Goal: Task Accomplishment & Management: Complete application form

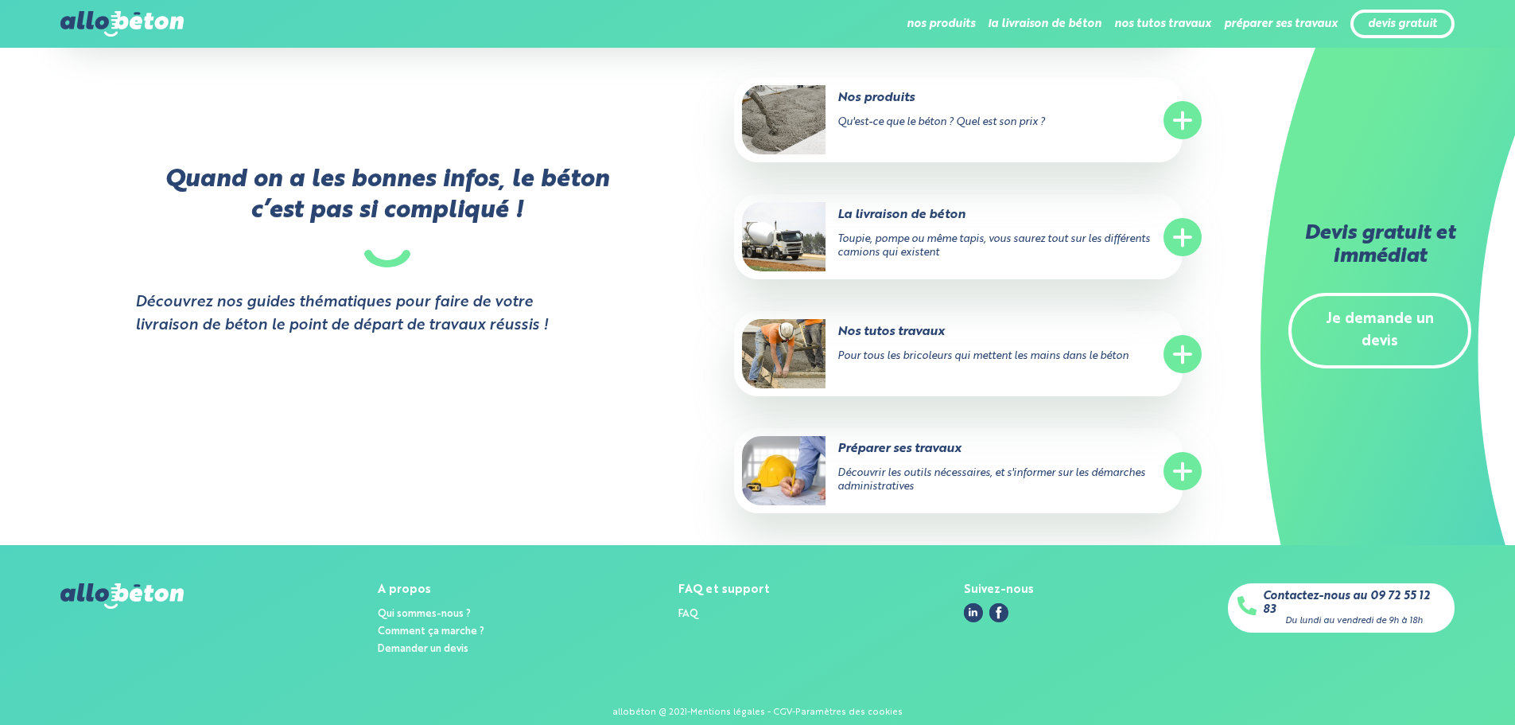
scroll to position [1665, 0]
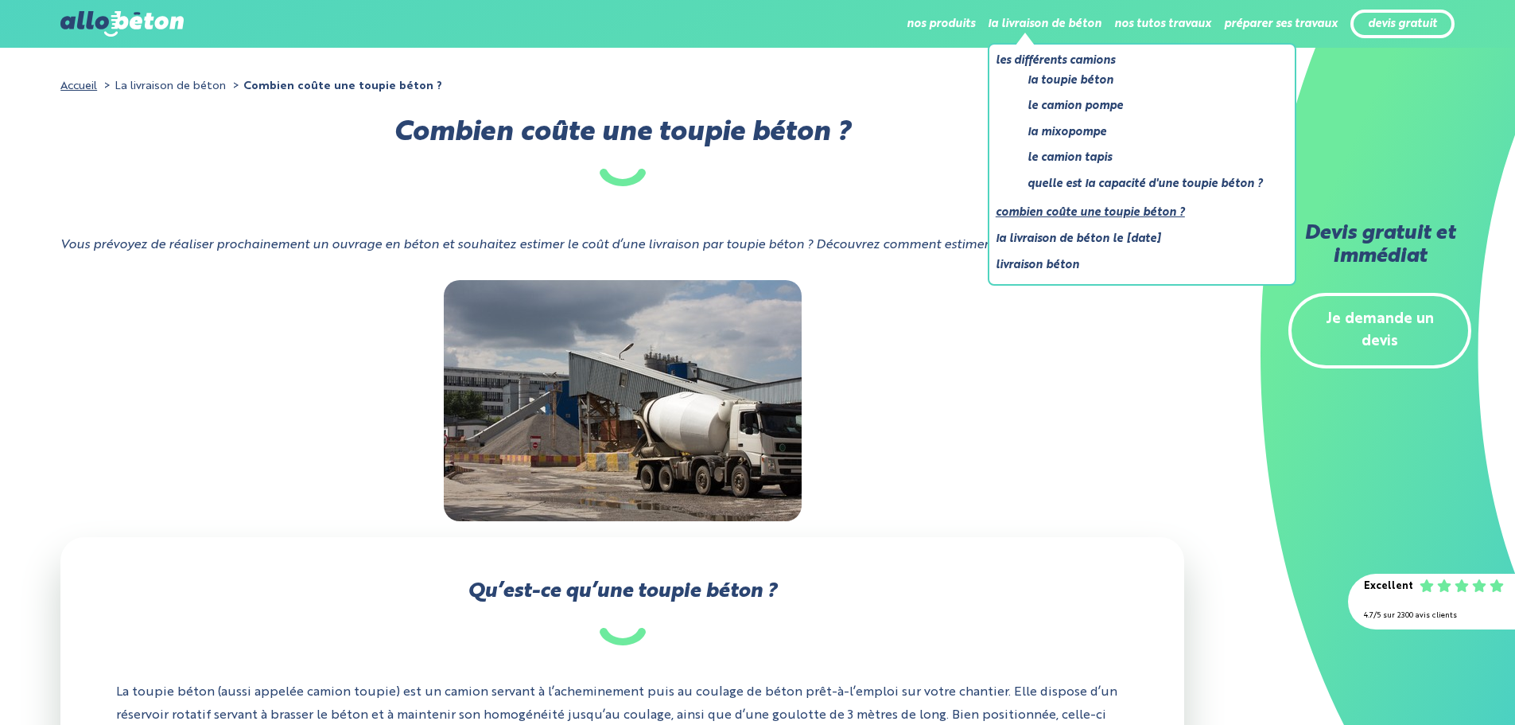
click at [1094, 214] on link "Combien coûte une toupie béton ?" at bounding box center [1136, 213] width 280 height 20
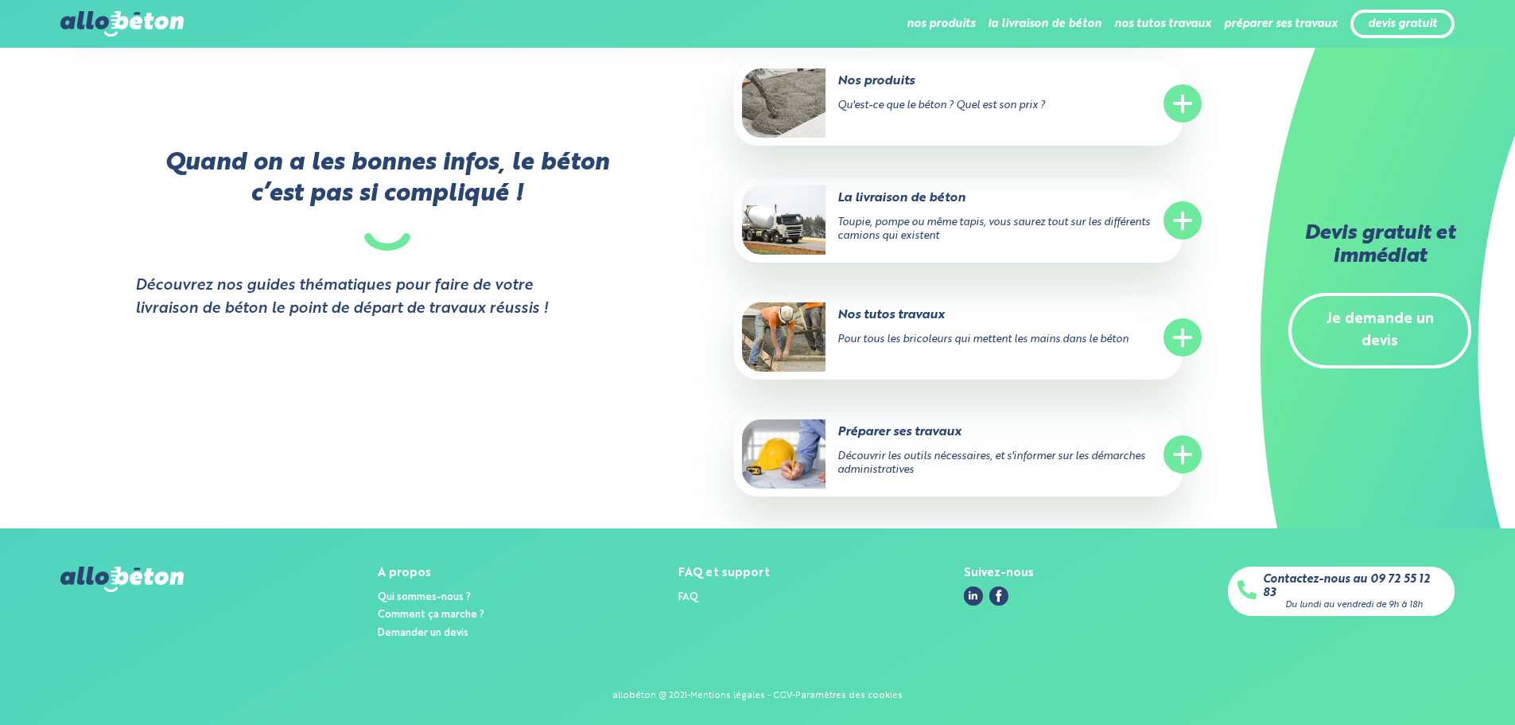
scroll to position [2627, 0]
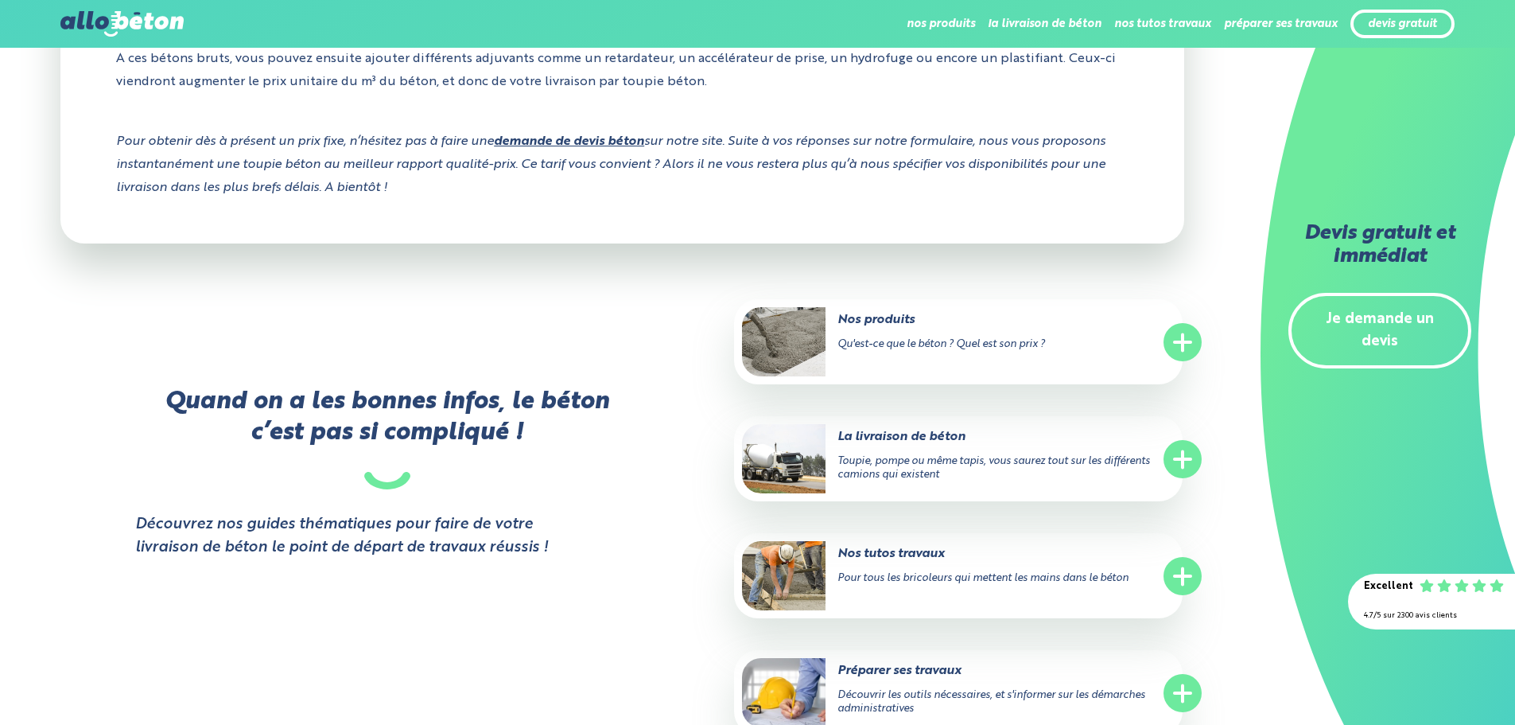
click at [569, 141] on strong "demande de devis béton" at bounding box center [569, 141] width 150 height 13
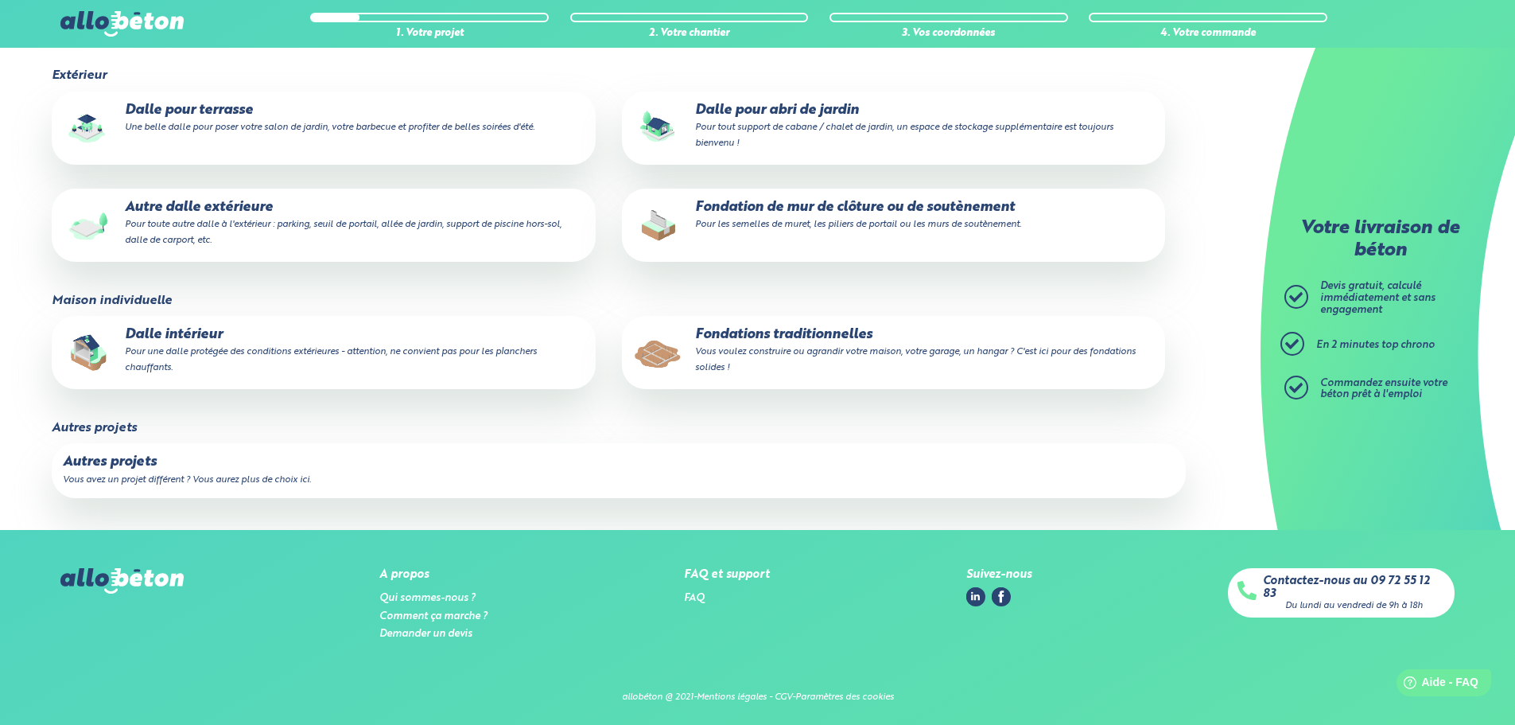
scroll to position [223, 0]
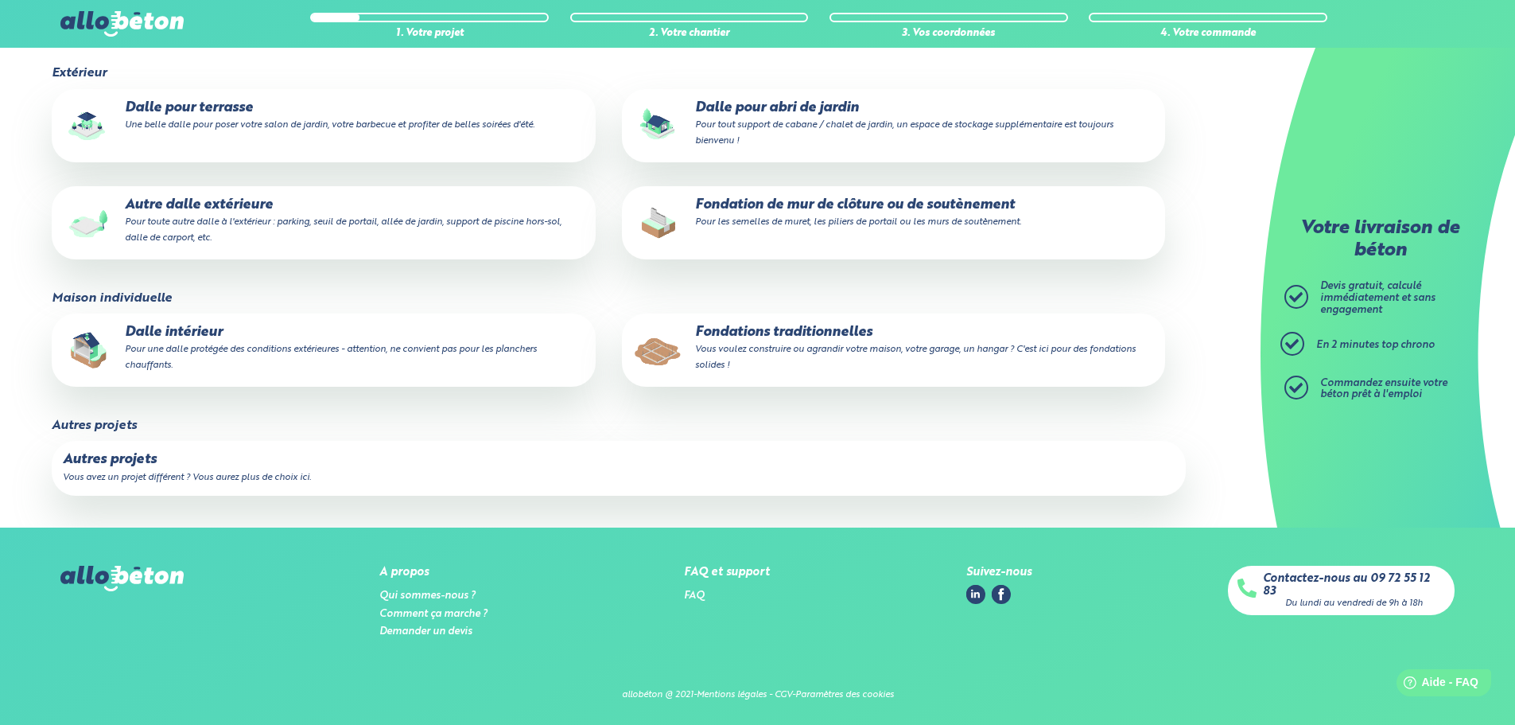
click at [116, 463] on p "Autres projets" at bounding box center [618, 460] width 1111 height 16
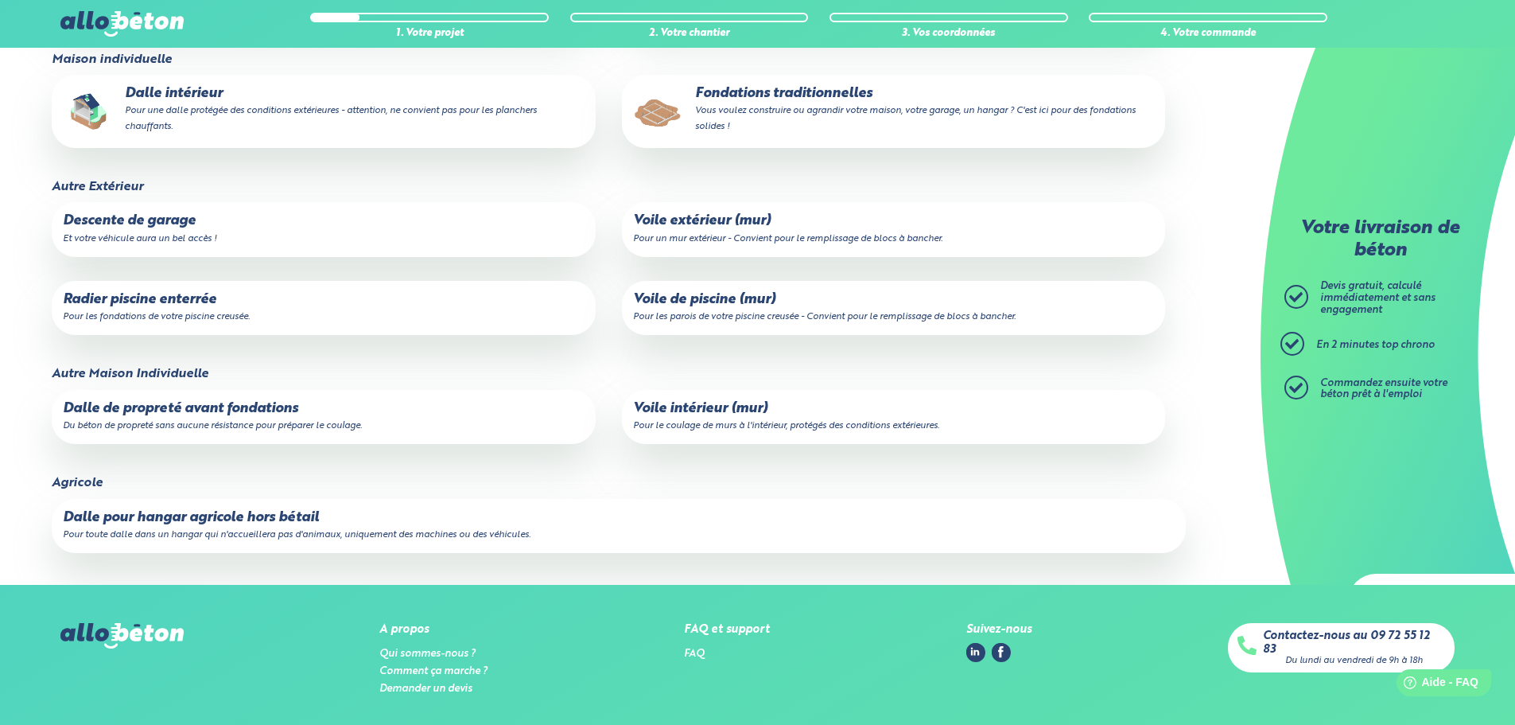
scroll to position [0, 0]
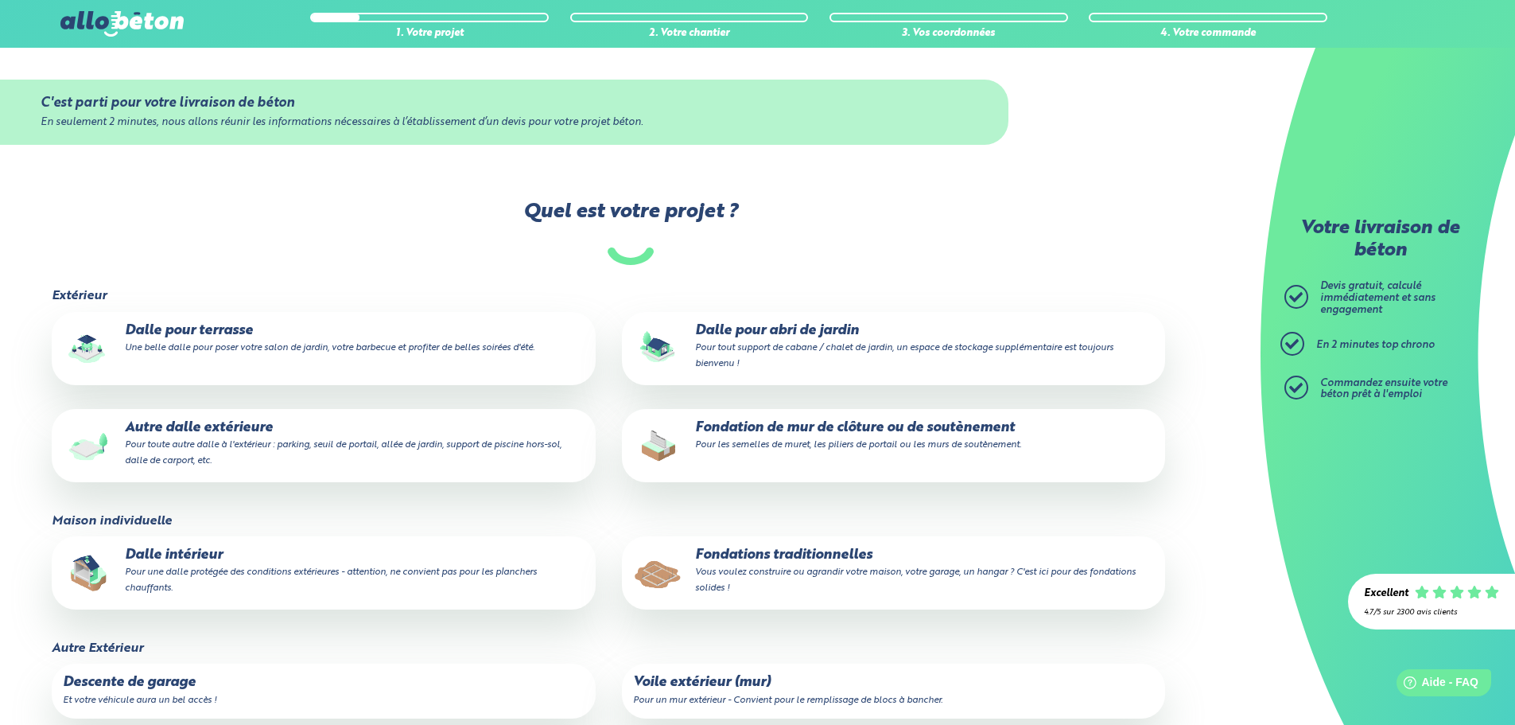
click at [171, 352] on small "Une belle dalle pour poser votre salon de jardin, votre barbecue et profiter de…" at bounding box center [330, 348] width 410 height 10
click at [0, 0] on input "Dalle pour terrasse Une belle dalle pour poser votre salon de jardin, votre bar…" at bounding box center [0, 0] width 0 height 0
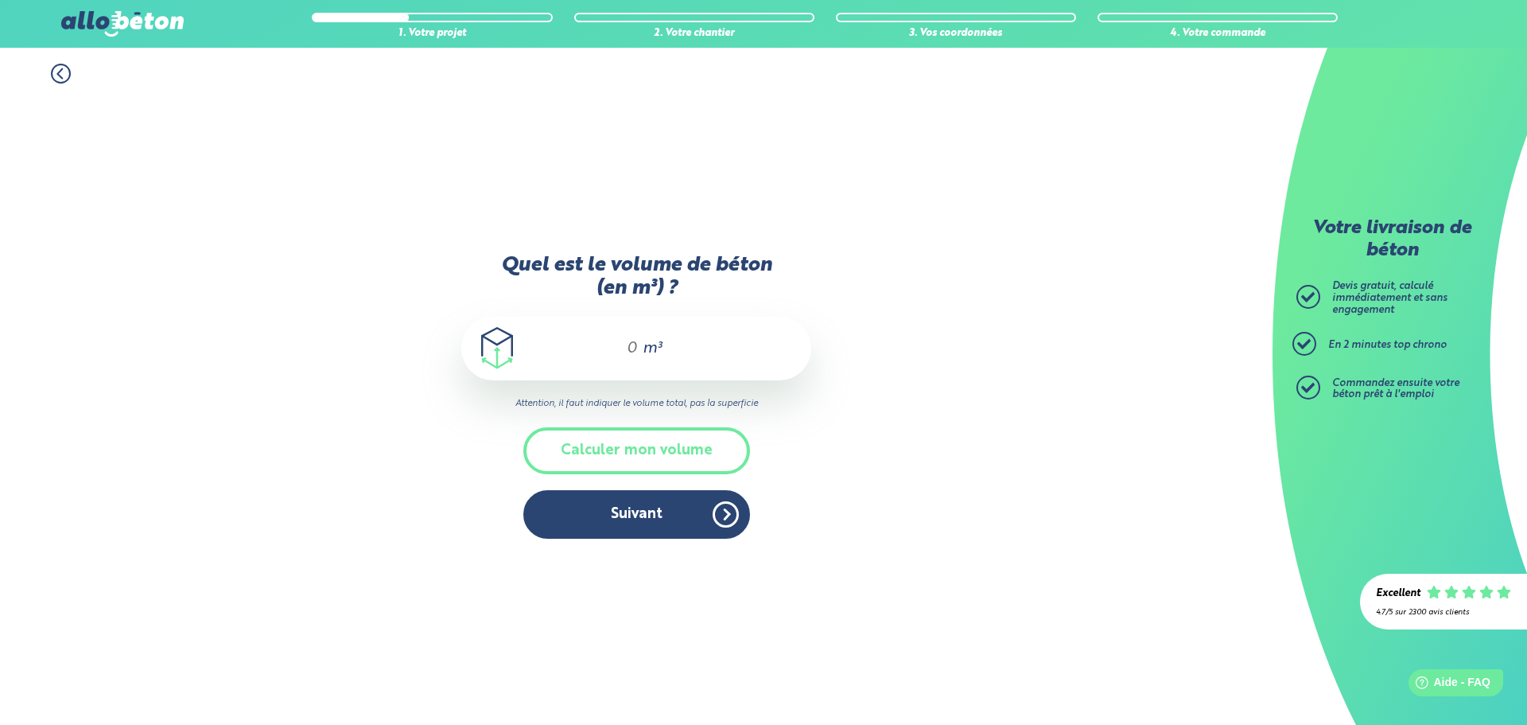
click at [688, 334] on div "m³" at bounding box center [636, 349] width 350 height 64
type input "3,5"
click at [633, 515] on button "Suivant" at bounding box center [636, 514] width 227 height 49
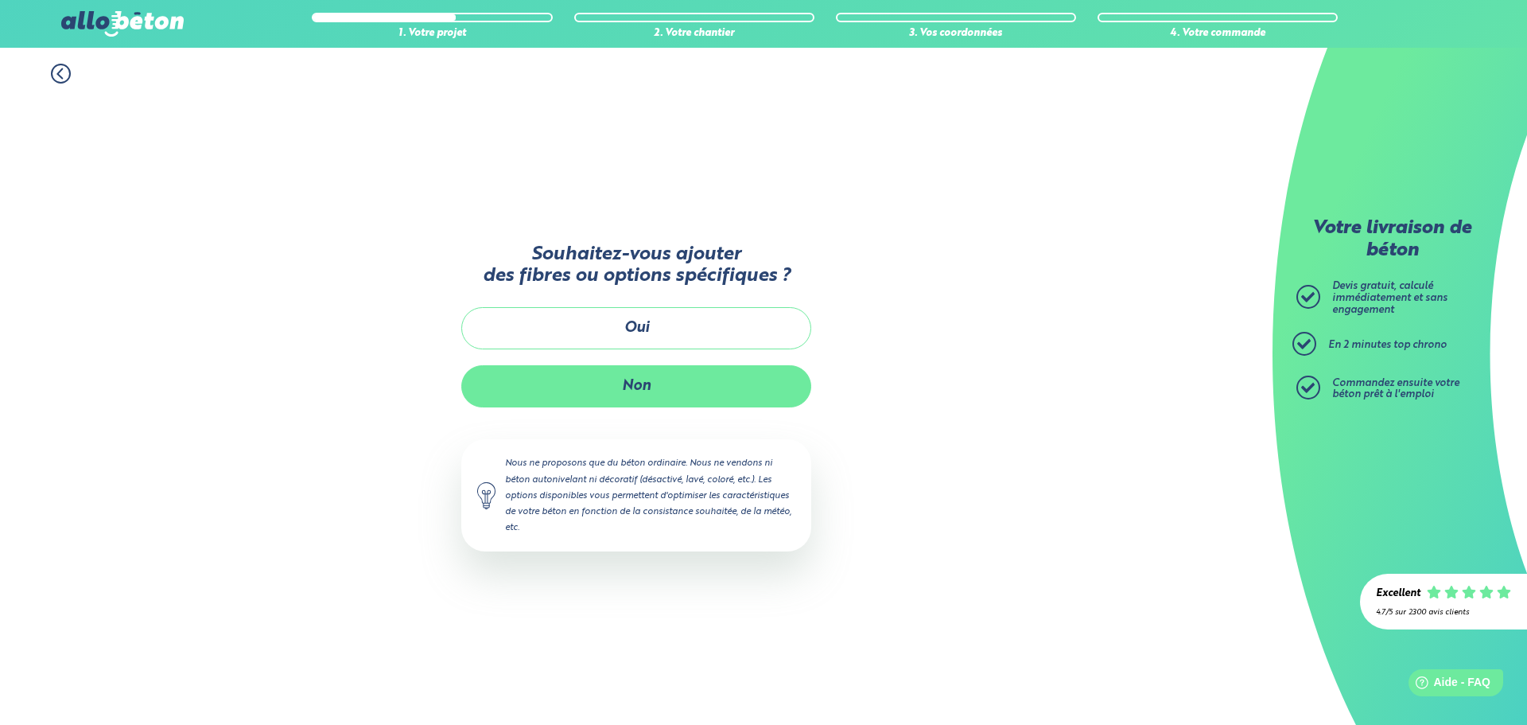
click at [659, 391] on button "Non" at bounding box center [636, 386] width 350 height 42
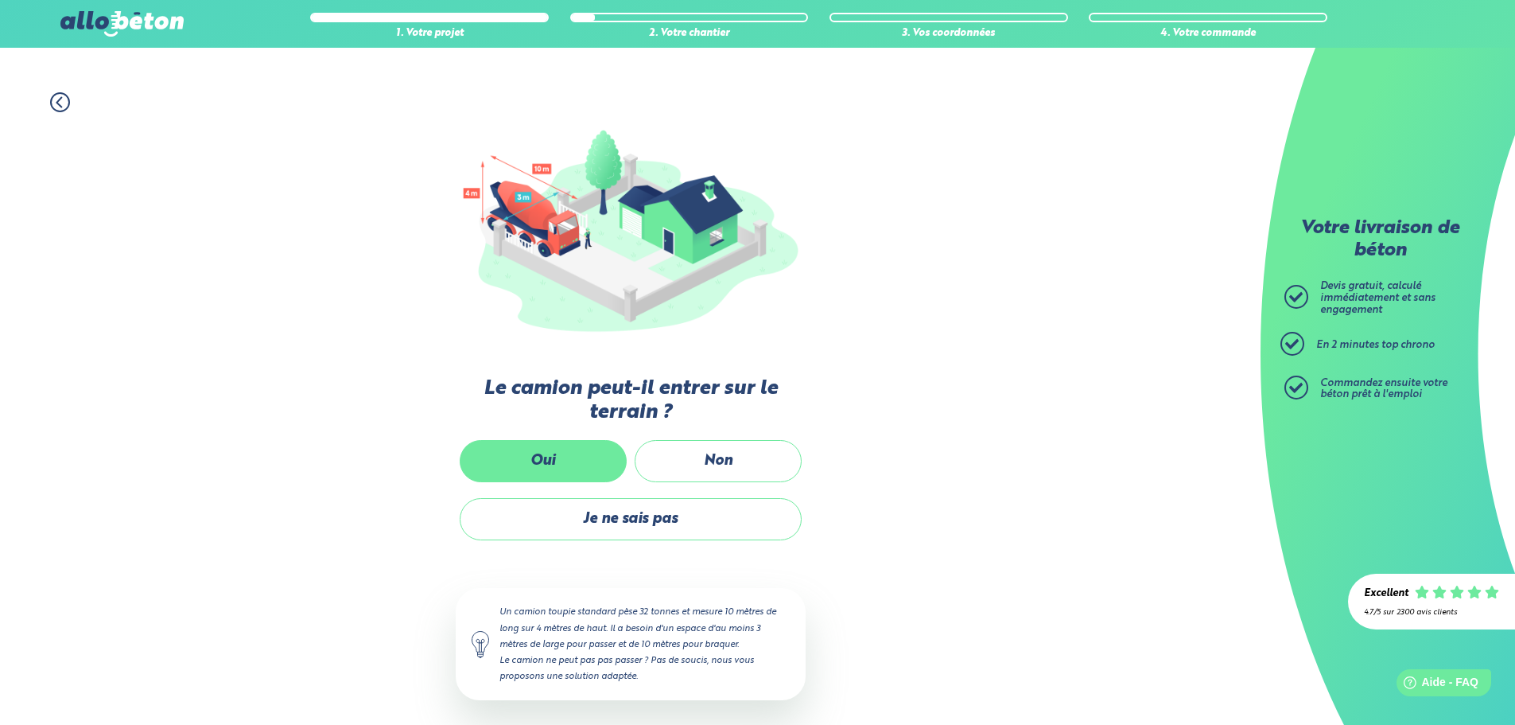
scroll to position [106, 0]
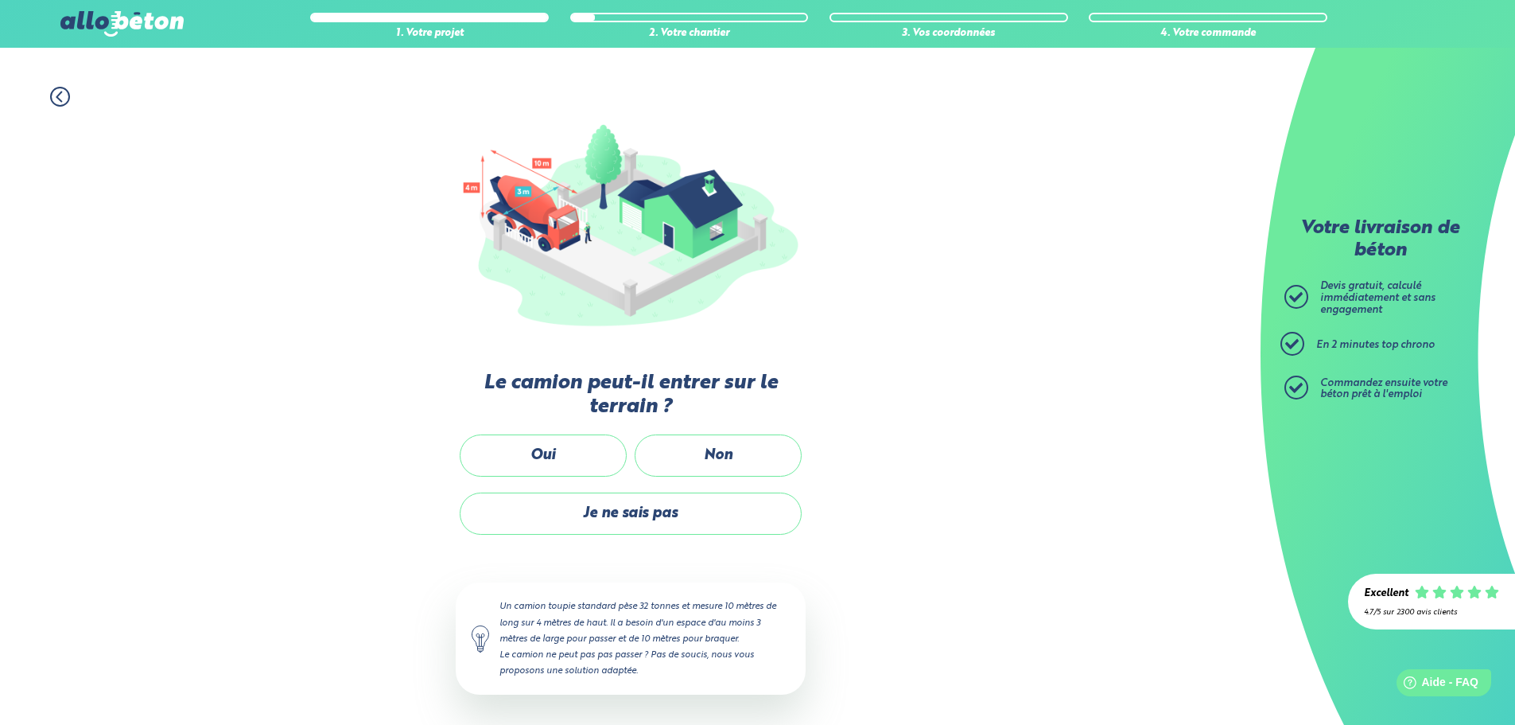
click at [543, 443] on label "Oui" at bounding box center [543, 455] width 167 height 42
click at [0, 0] on input "Oui" at bounding box center [0, 0] width 0 height 0
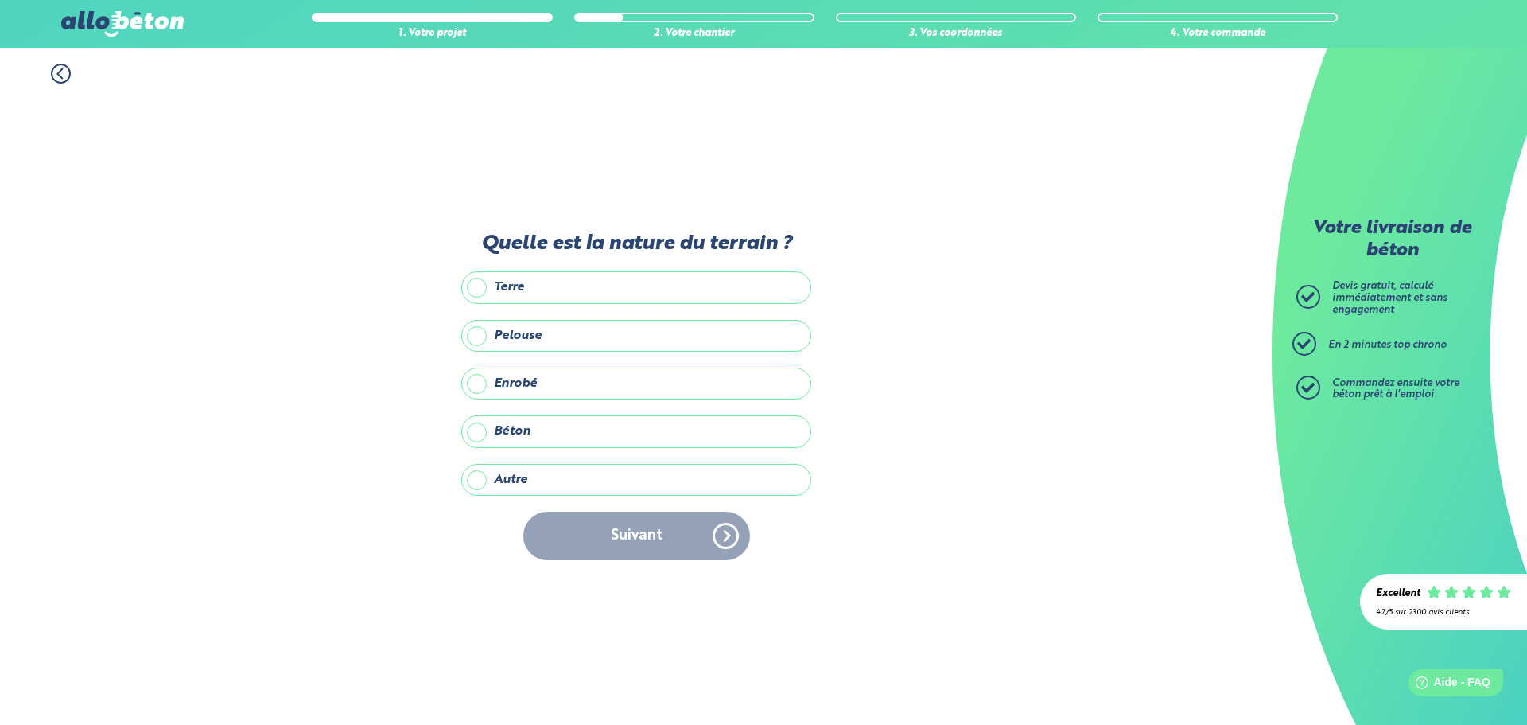
click at [478, 336] on label "Pelouse" at bounding box center [636, 336] width 350 height 32
click at [0, 0] on input "Pelouse" at bounding box center [0, 0] width 0 height 0
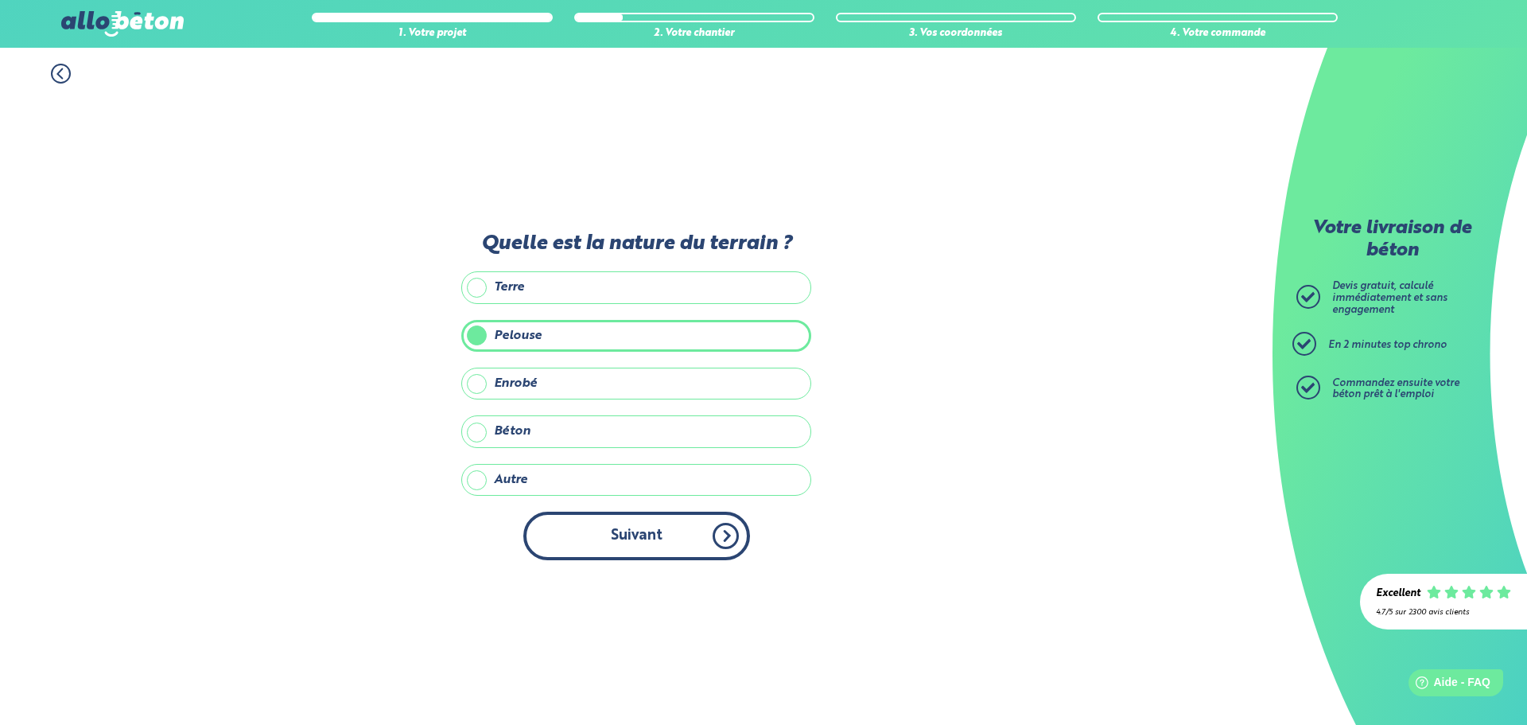
click at [646, 547] on button "Suivant" at bounding box center [636, 535] width 227 height 49
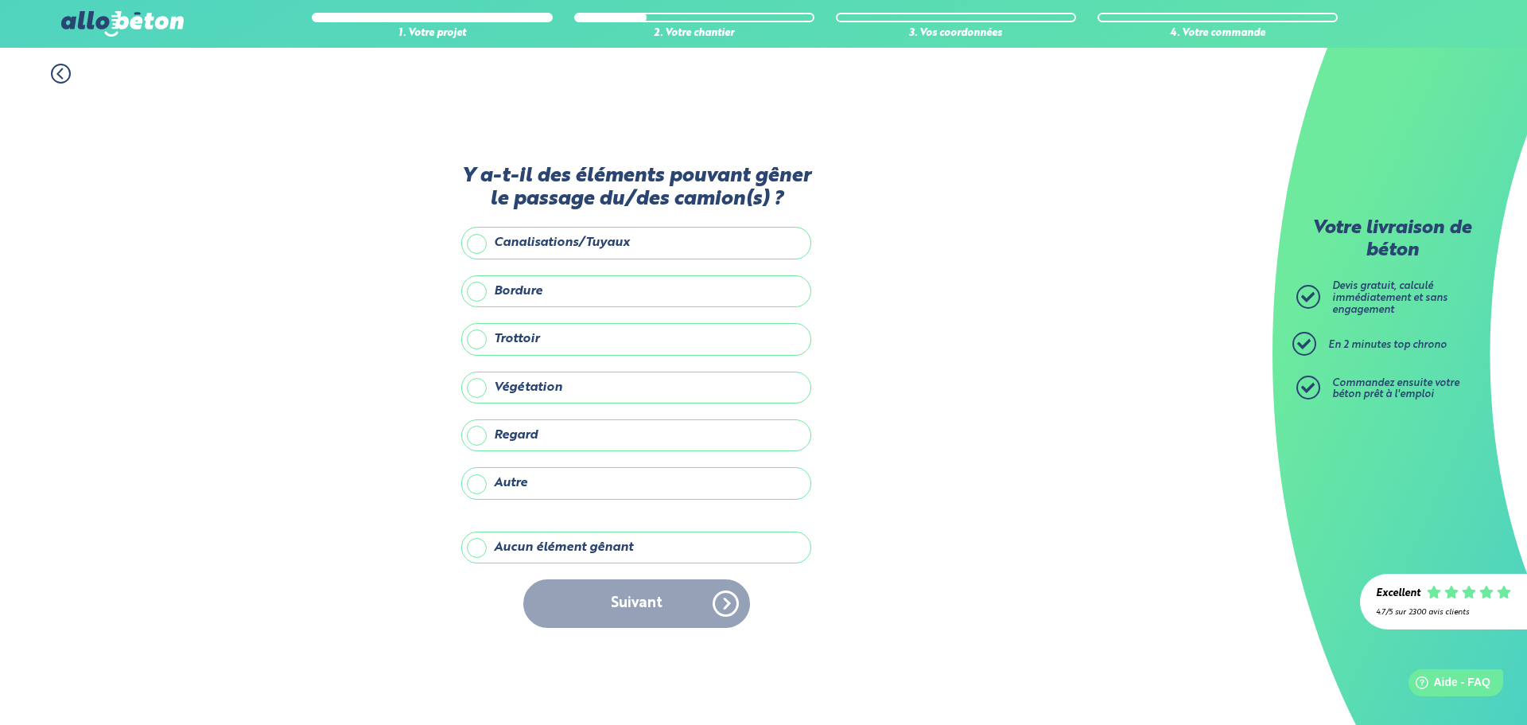
click at [481, 434] on label "Regard" at bounding box center [636, 435] width 350 height 32
click at [0, 0] on input "Regard" at bounding box center [0, 0] width 0 height 0
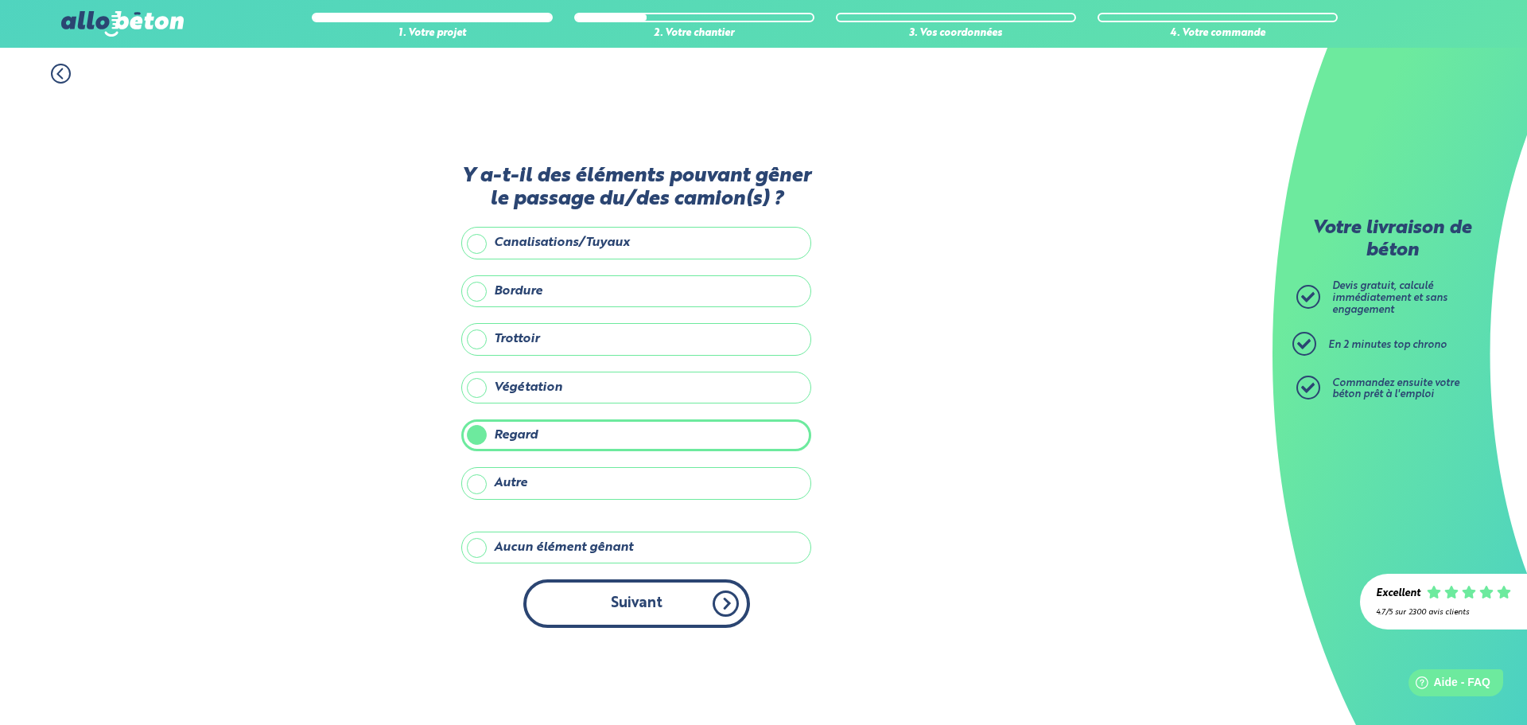
click at [612, 597] on button "Suivant" at bounding box center [636, 603] width 227 height 49
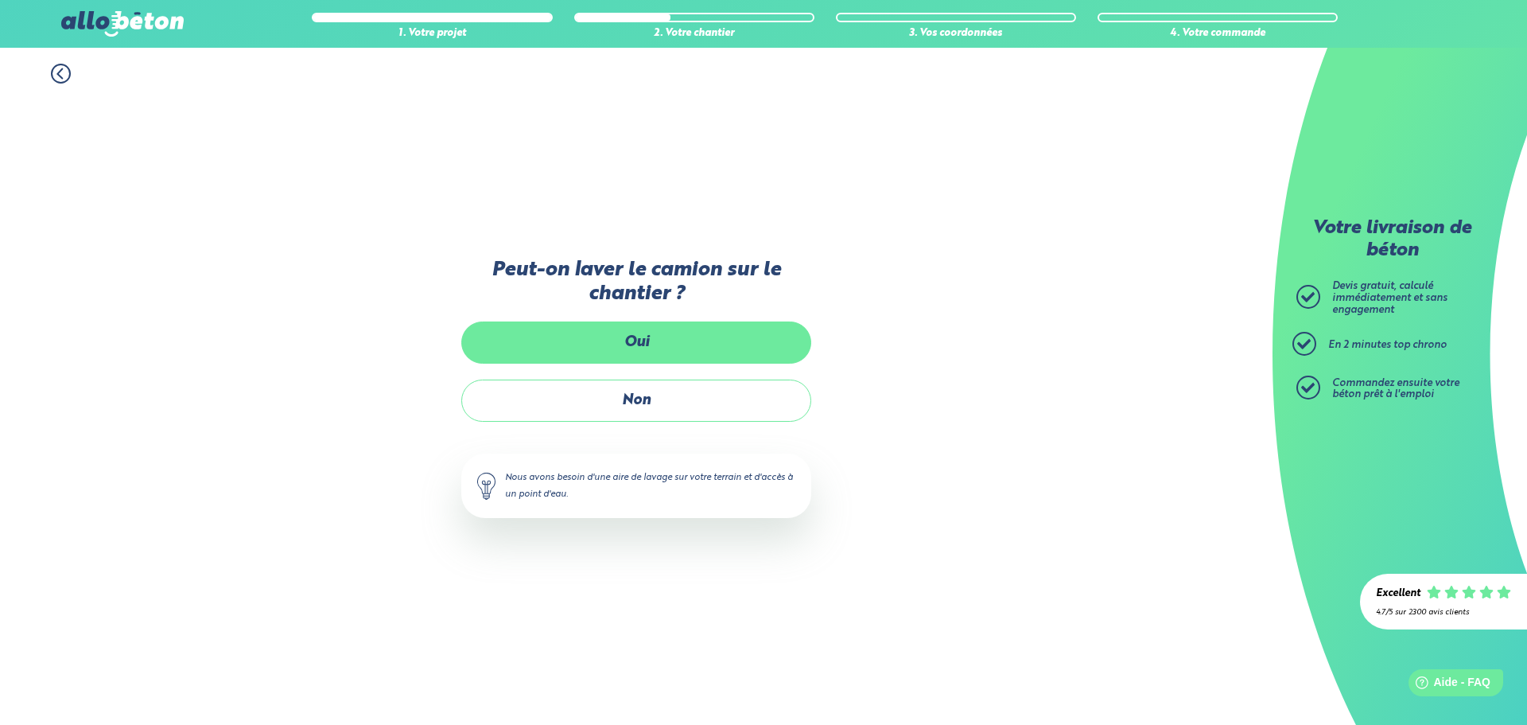
click at [640, 346] on label "Oui" at bounding box center [636, 342] width 350 height 42
click at [0, 0] on input "Oui" at bounding box center [0, 0] width 0 height 0
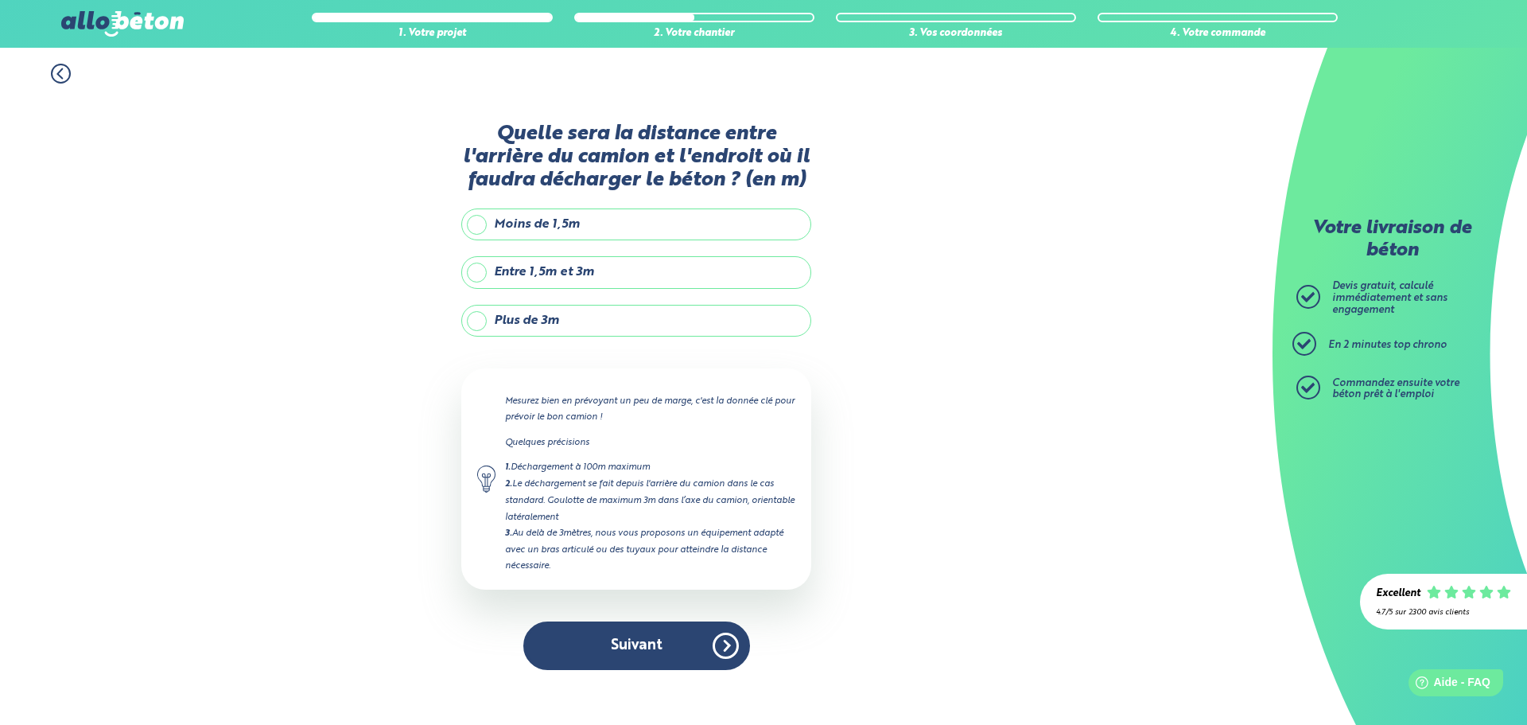
drag, startPoint x: 474, startPoint y: 224, endPoint x: 496, endPoint y: 260, distance: 42.2
click at [474, 224] on label "Moins de 1,5m" at bounding box center [636, 224] width 350 height 32
click at [0, 0] on input "Moins de 1,5m" at bounding box center [0, 0] width 0 height 0
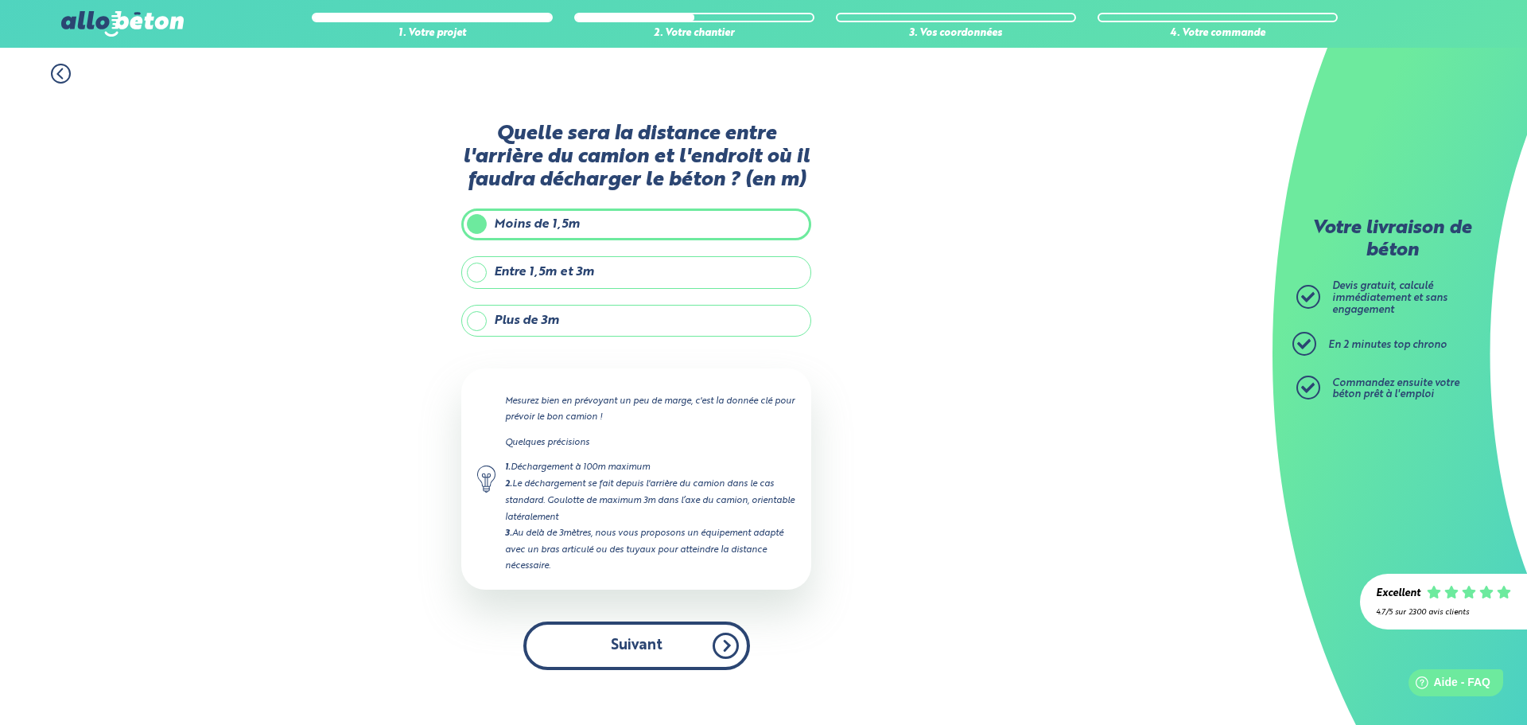
click at [641, 645] on button "Suivant" at bounding box center [636, 645] width 227 height 49
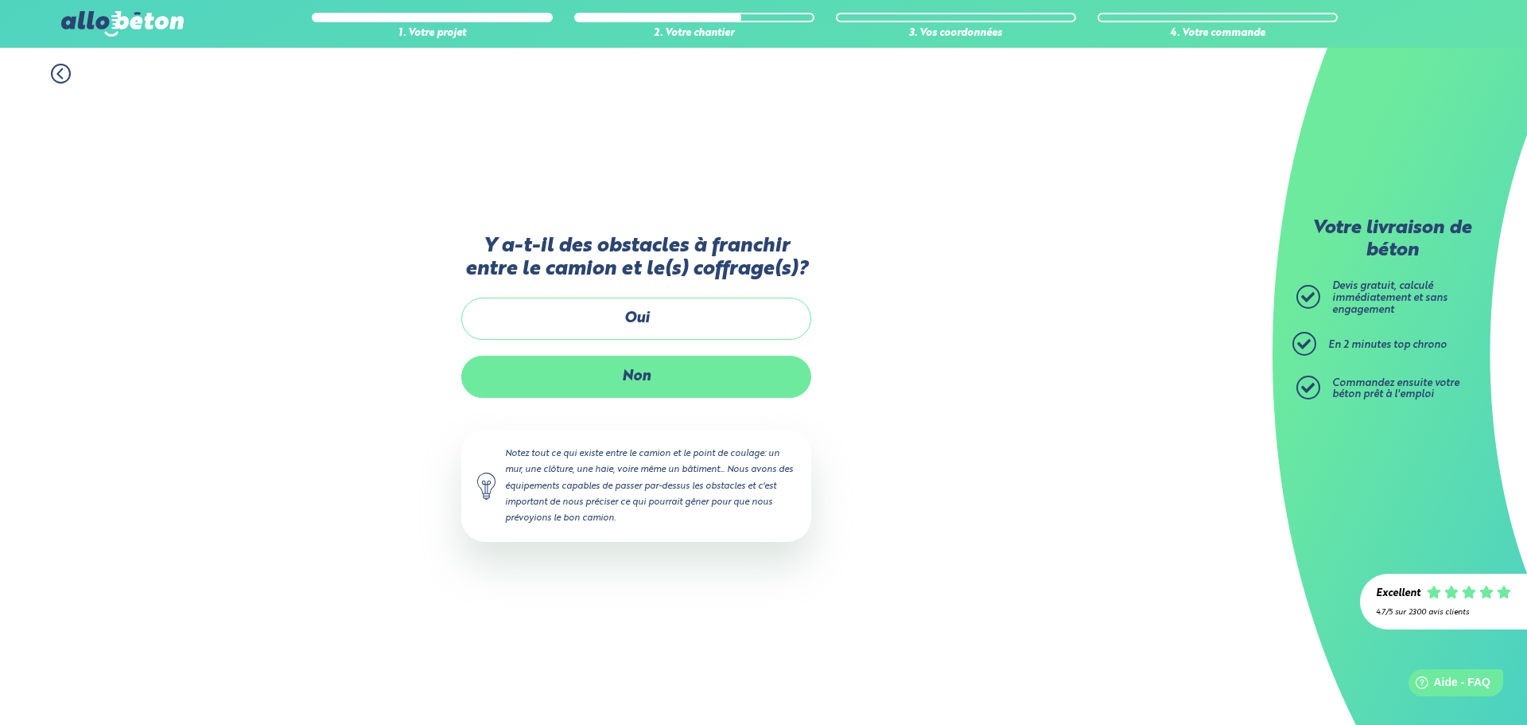
click at [634, 377] on label "Non" at bounding box center [636, 377] width 350 height 42
click at [0, 0] on input "Non" at bounding box center [0, 0] width 0 height 0
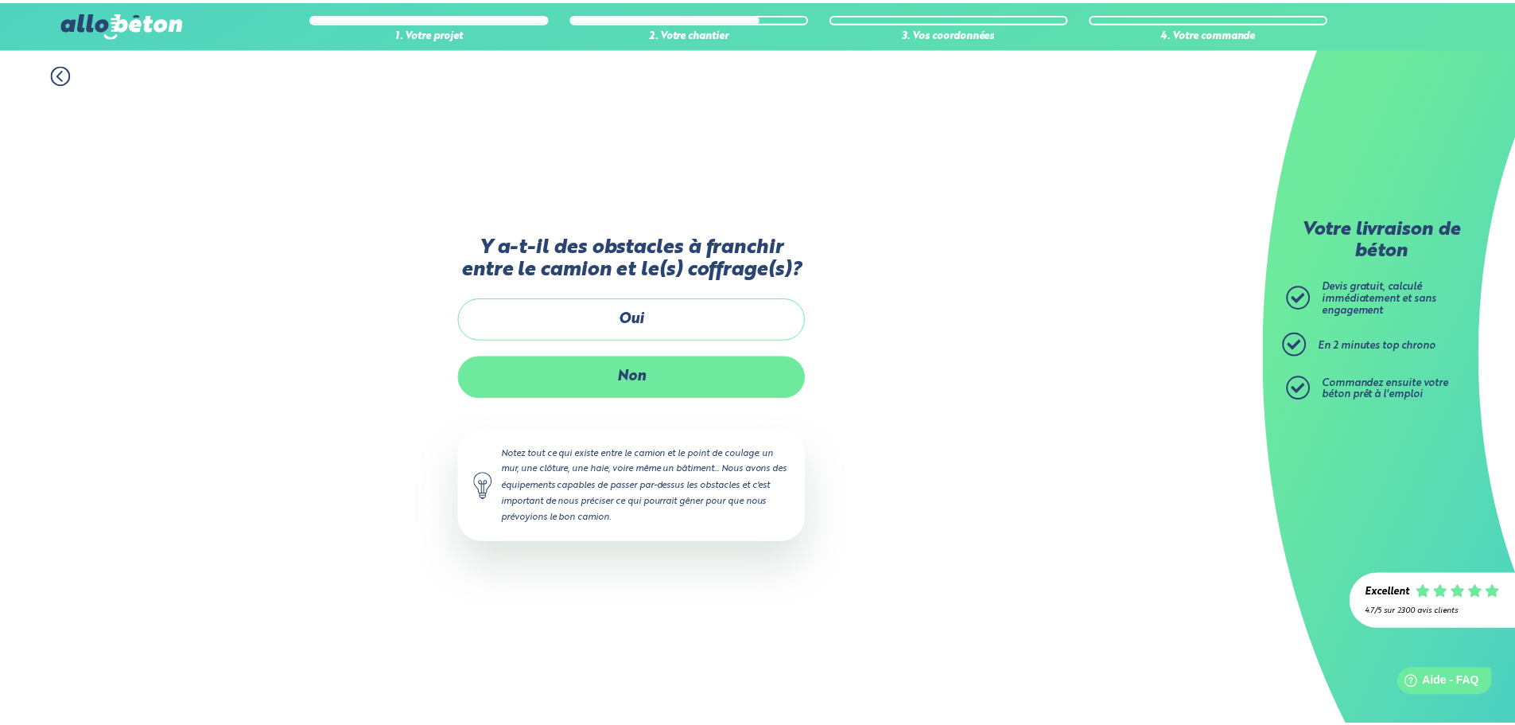
scroll to position [13, 0]
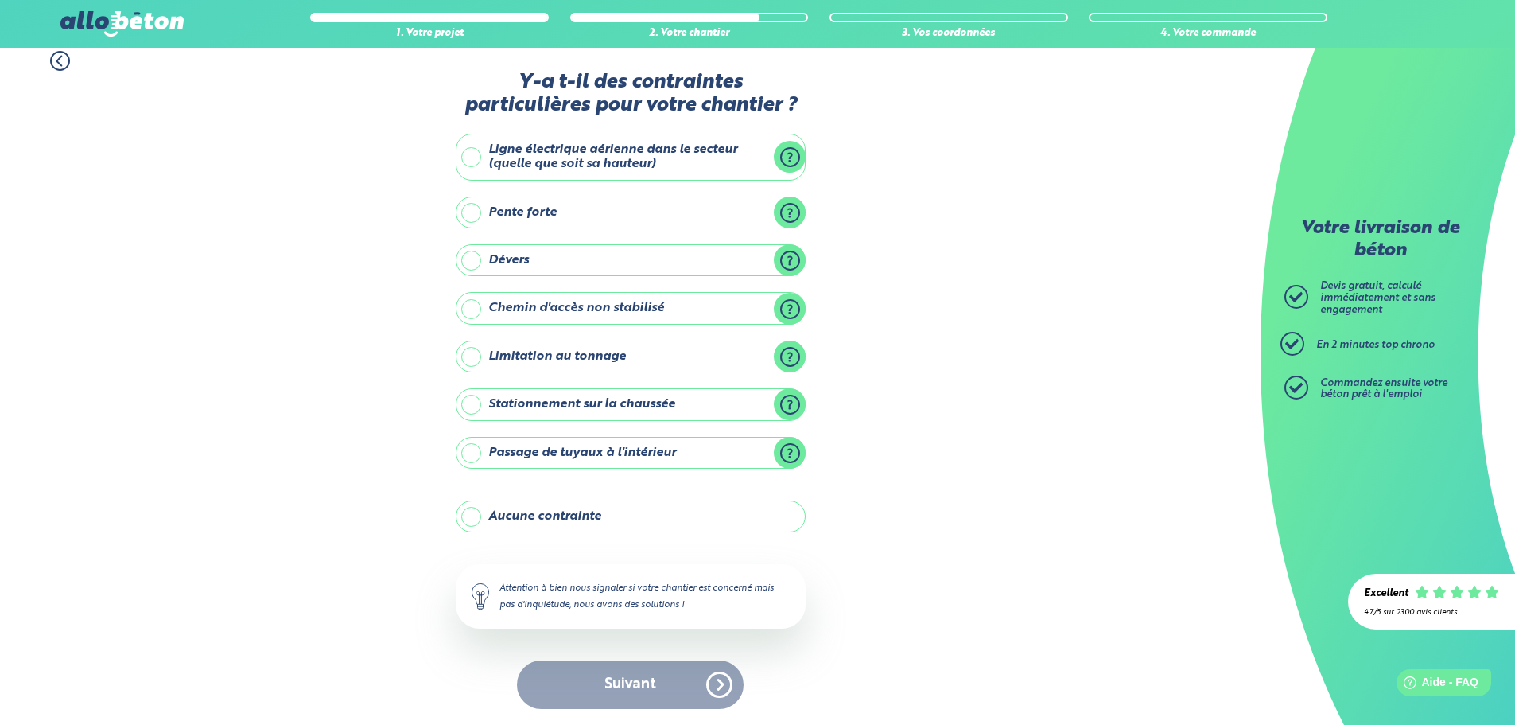
click at [492, 211] on label "Pente forte" at bounding box center [631, 212] width 350 height 32
click at [0, 0] on input "Pente forte" at bounding box center [0, 0] width 0 height 0
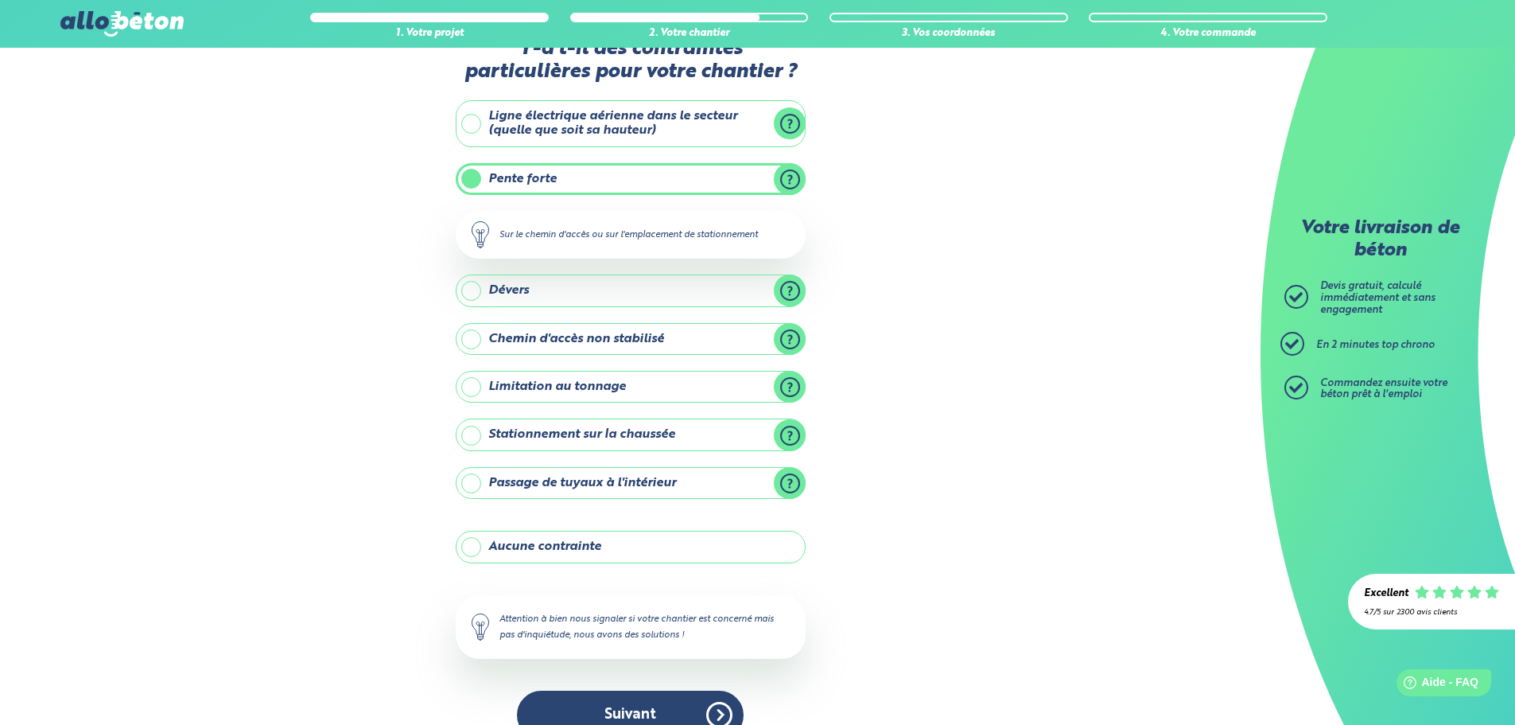
scroll to position [76, 0]
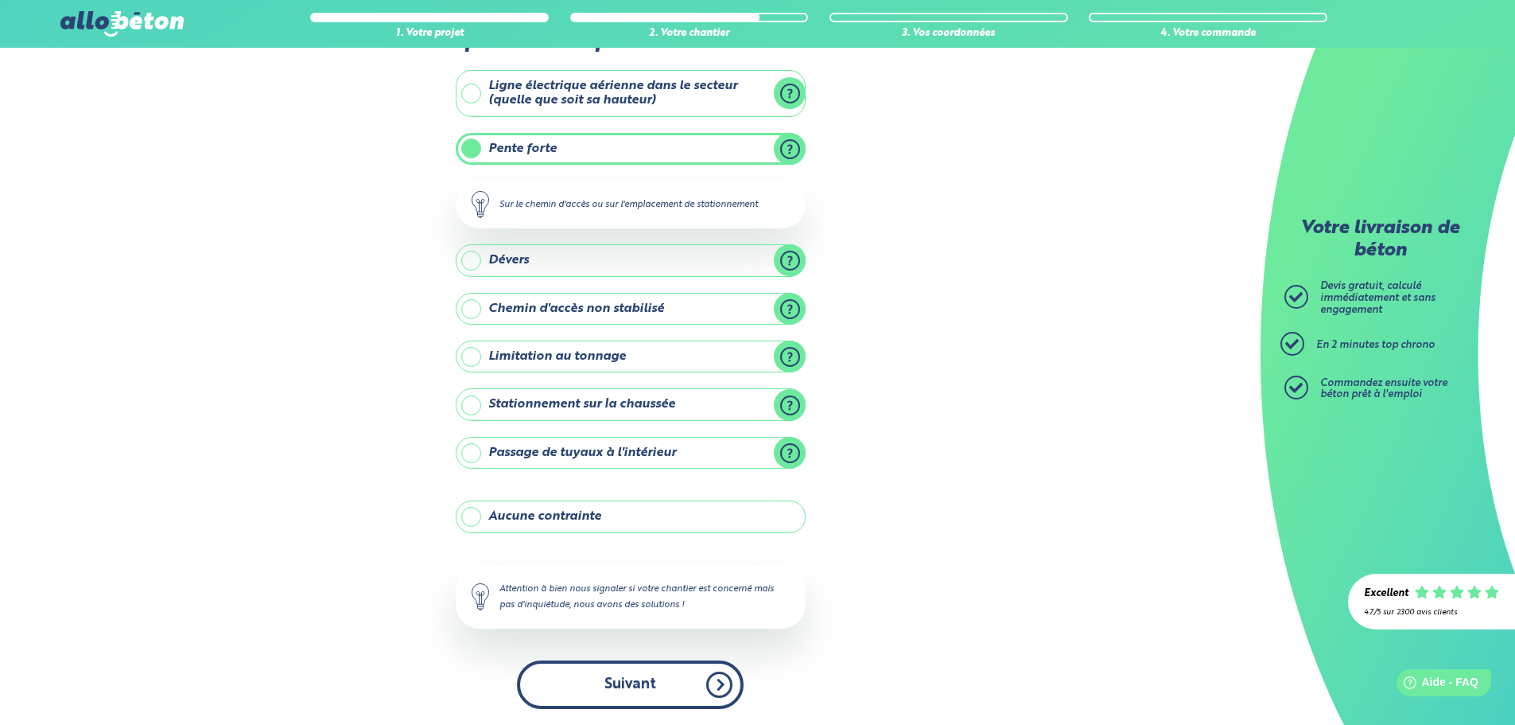
click at [613, 694] on button "Suivant" at bounding box center [630, 684] width 227 height 49
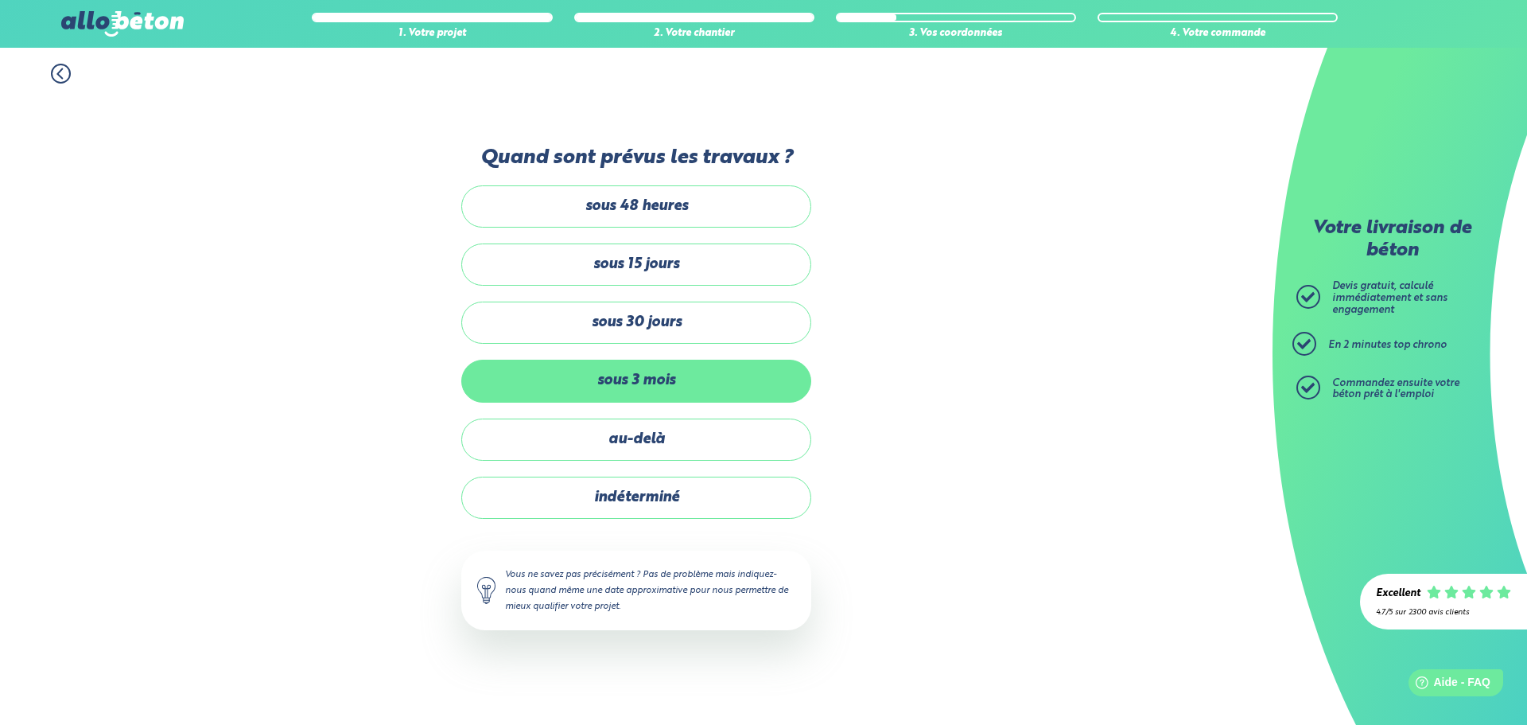
click at [679, 382] on label "sous 3 mois" at bounding box center [636, 381] width 350 height 42
click at [0, 0] on input "sous 3 mois" at bounding box center [0, 0] width 0 height 0
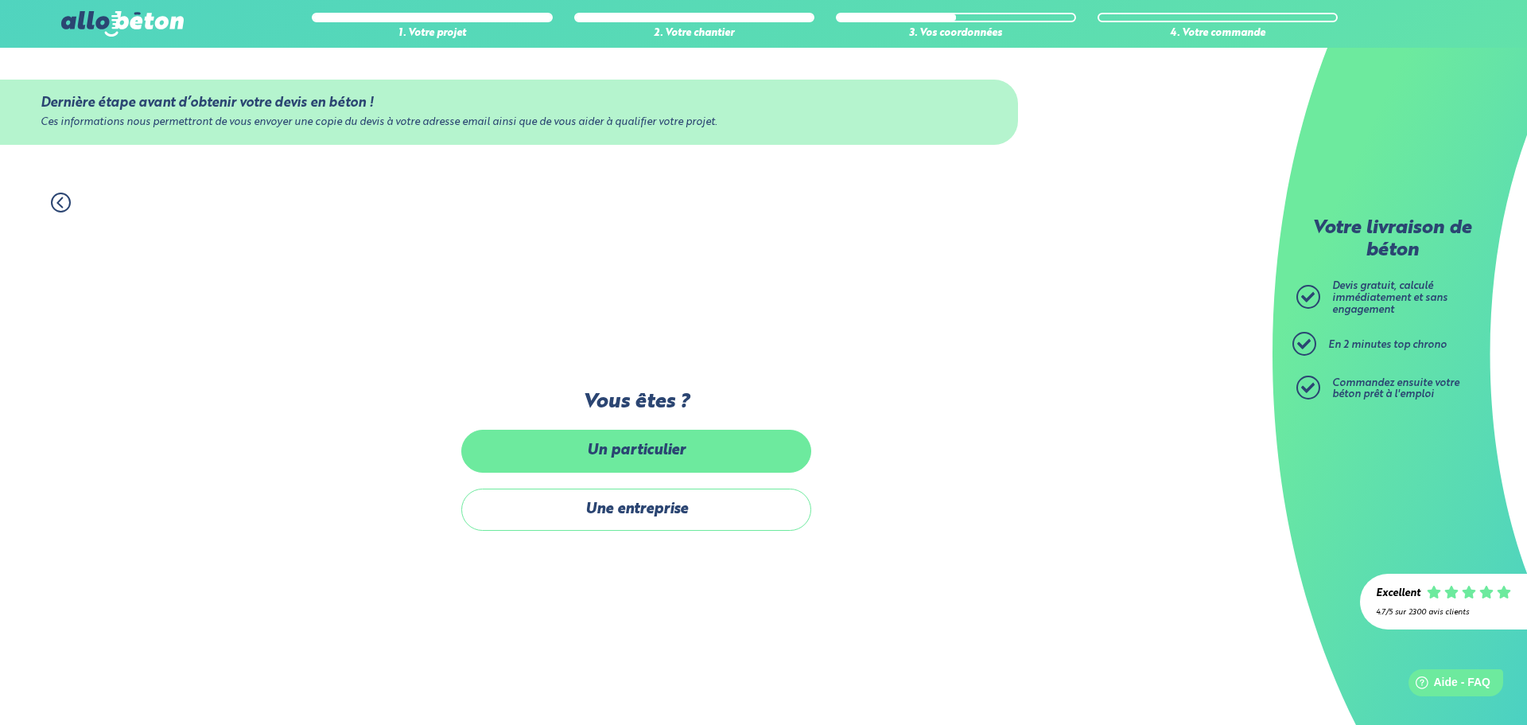
click at [647, 437] on label "Un particulier" at bounding box center [636, 451] width 350 height 42
click at [0, 0] on input "Un particulier" at bounding box center [0, 0] width 0 height 0
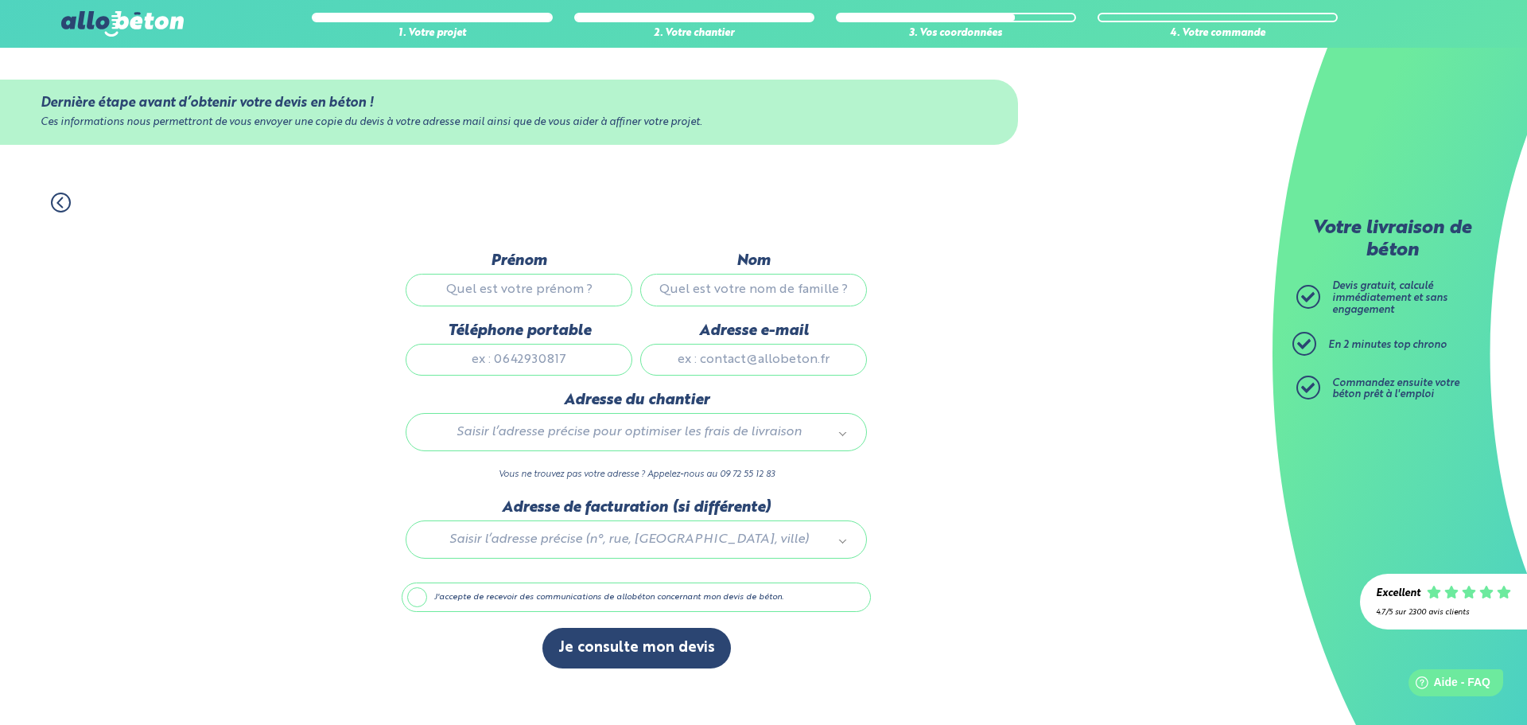
click at [577, 293] on input "Prénom" at bounding box center [519, 290] width 227 height 32
type input "Florentin"
type input "JÉGU"
type input "0671315300"
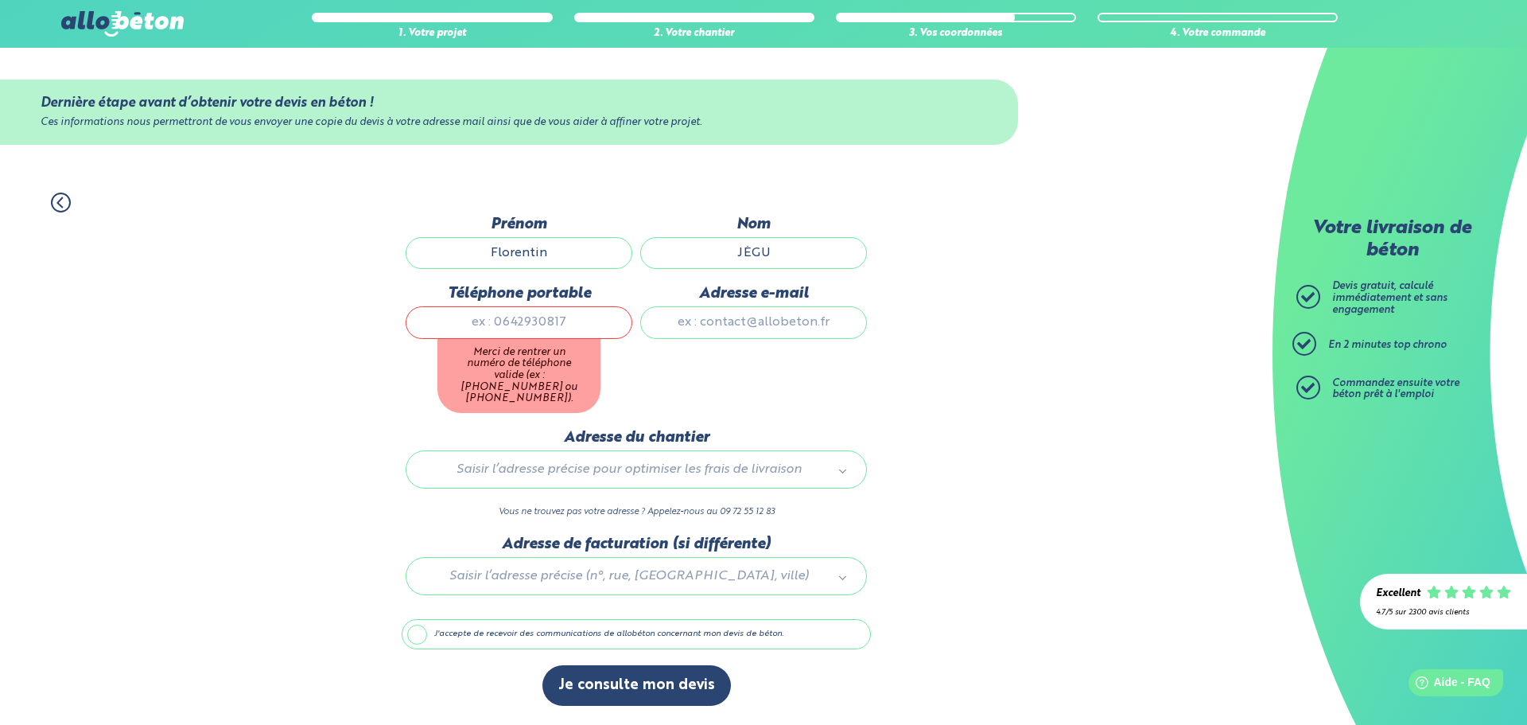
drag, startPoint x: 545, startPoint y: 260, endPoint x: 461, endPoint y: 248, distance: 85.2
click at [461, 248] on input "Florentin" at bounding box center [519, 253] width 227 height 32
type input "Brian"
type input "LECONTE"
type input "0613765704"
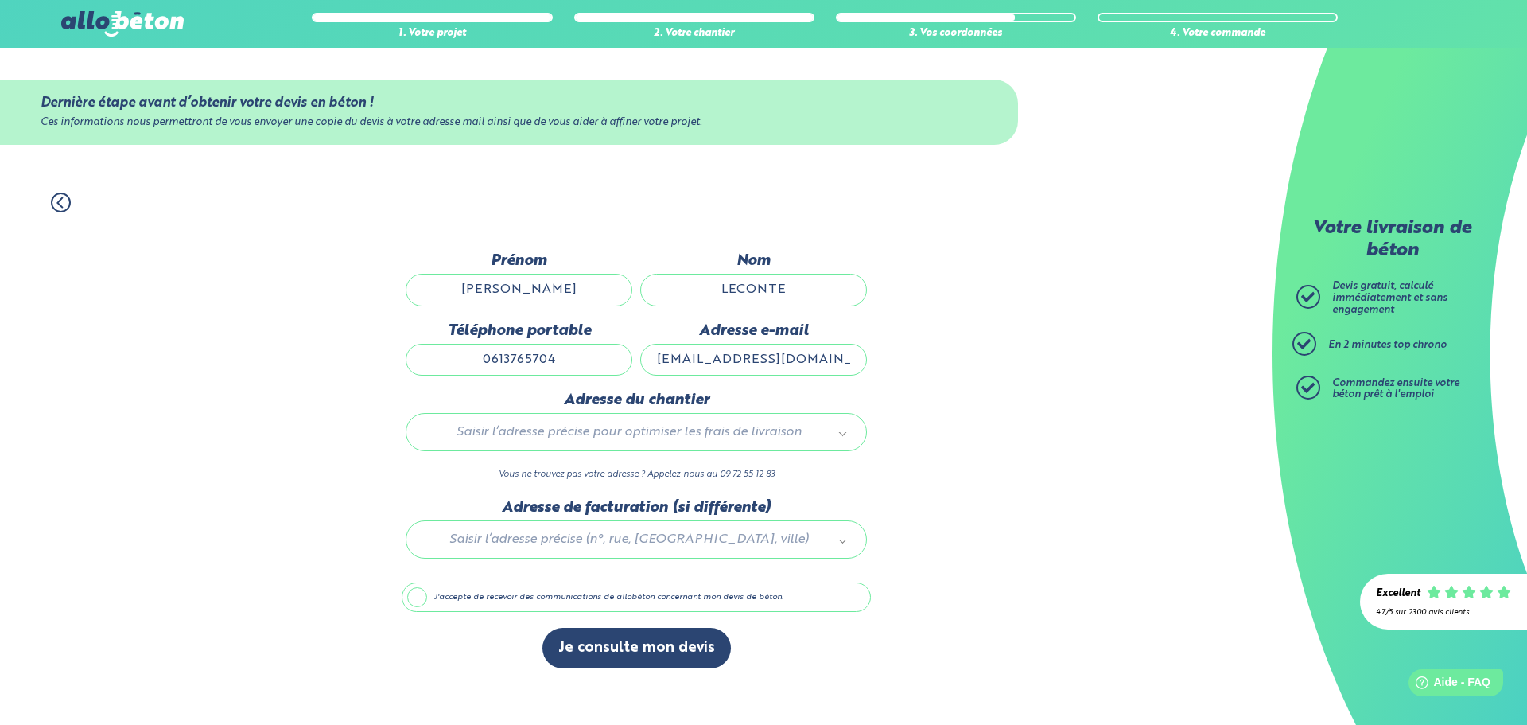
type input "brianleconte0126@gmail.com"
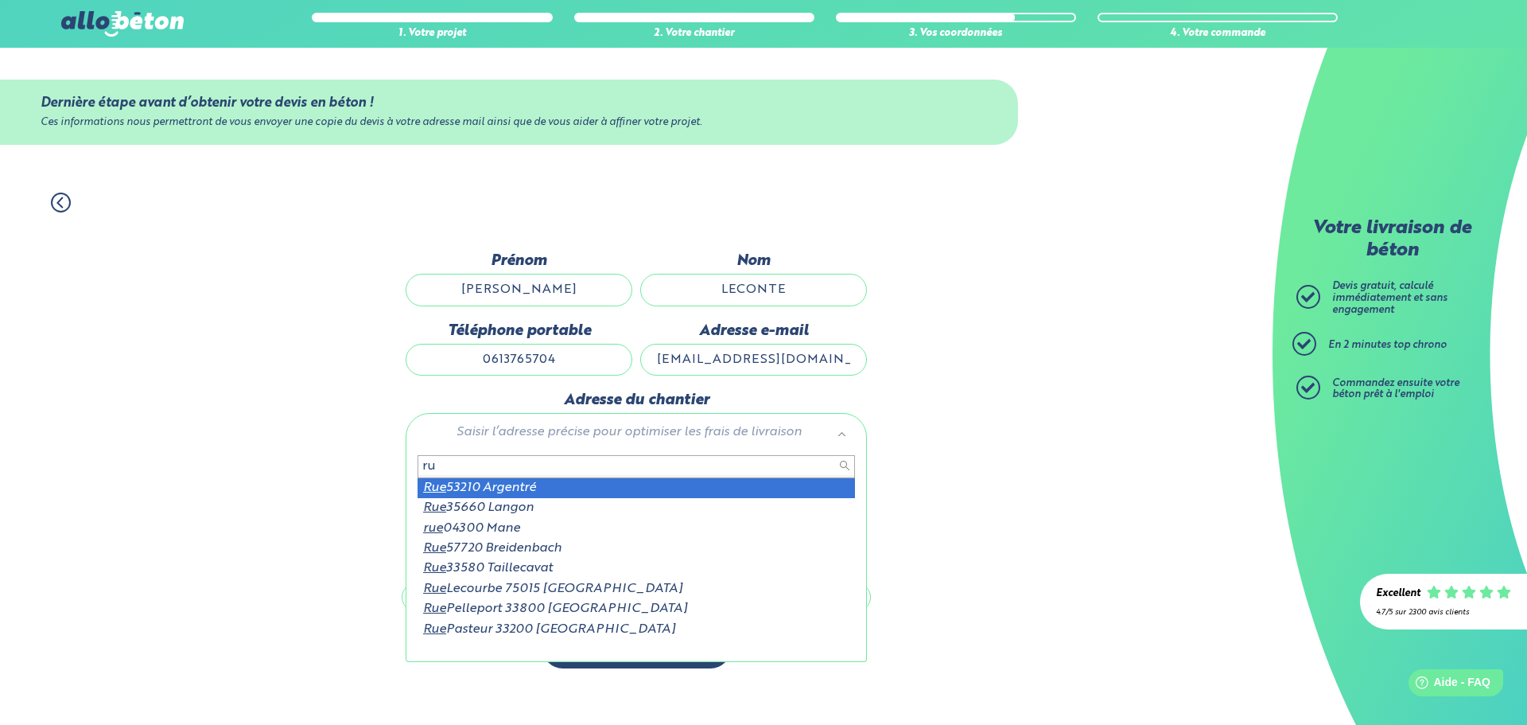
type input "r"
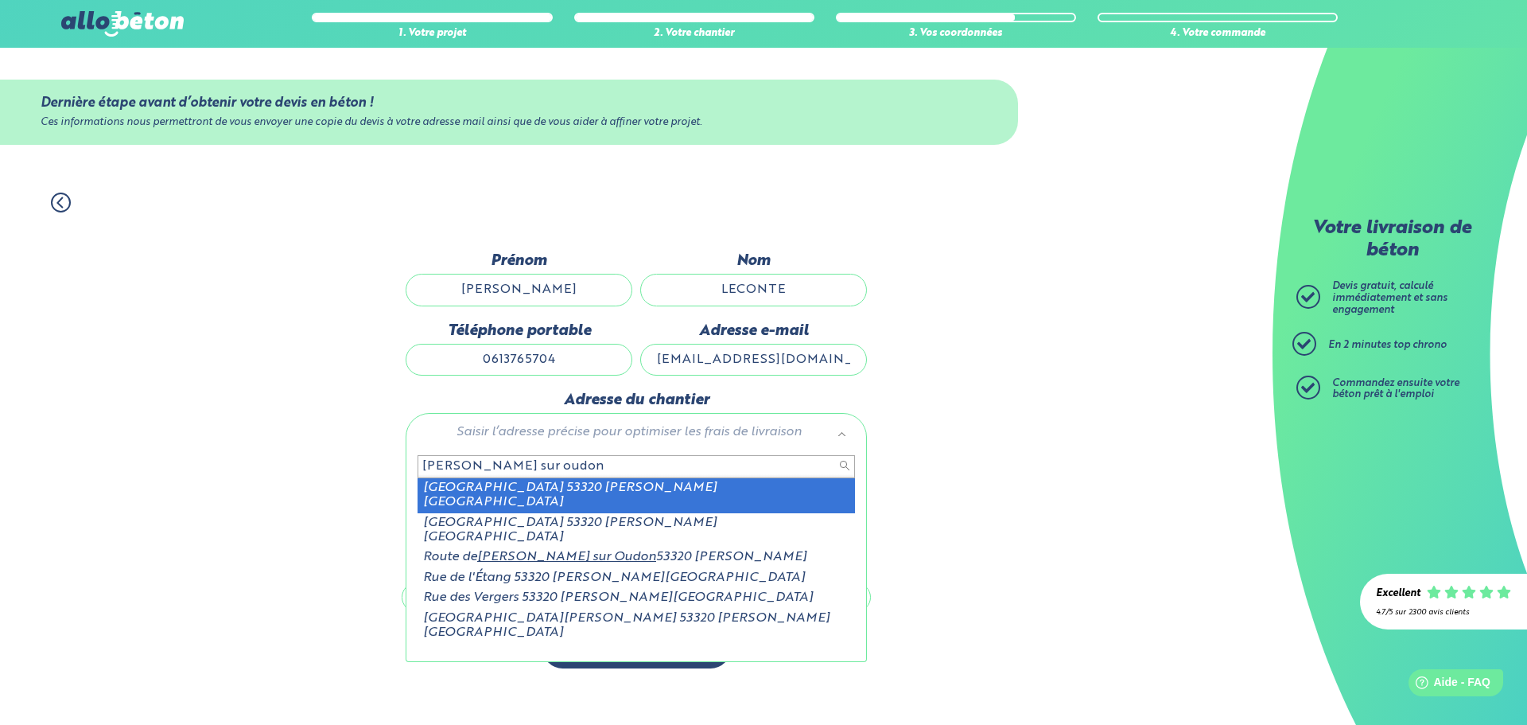
type input "beaulieu sur oudon"
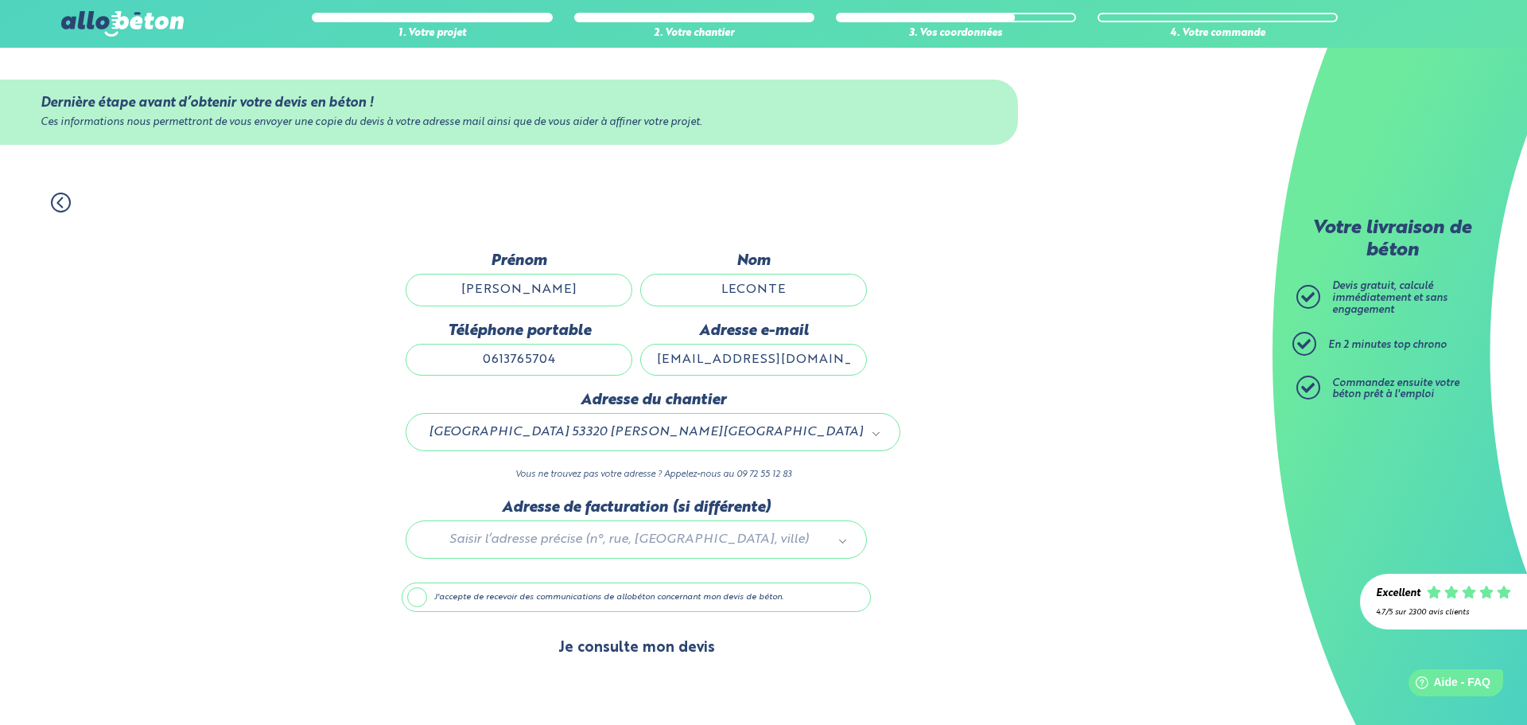
click at [645, 654] on button "Je consulte mon devis" at bounding box center [636, 648] width 189 height 41
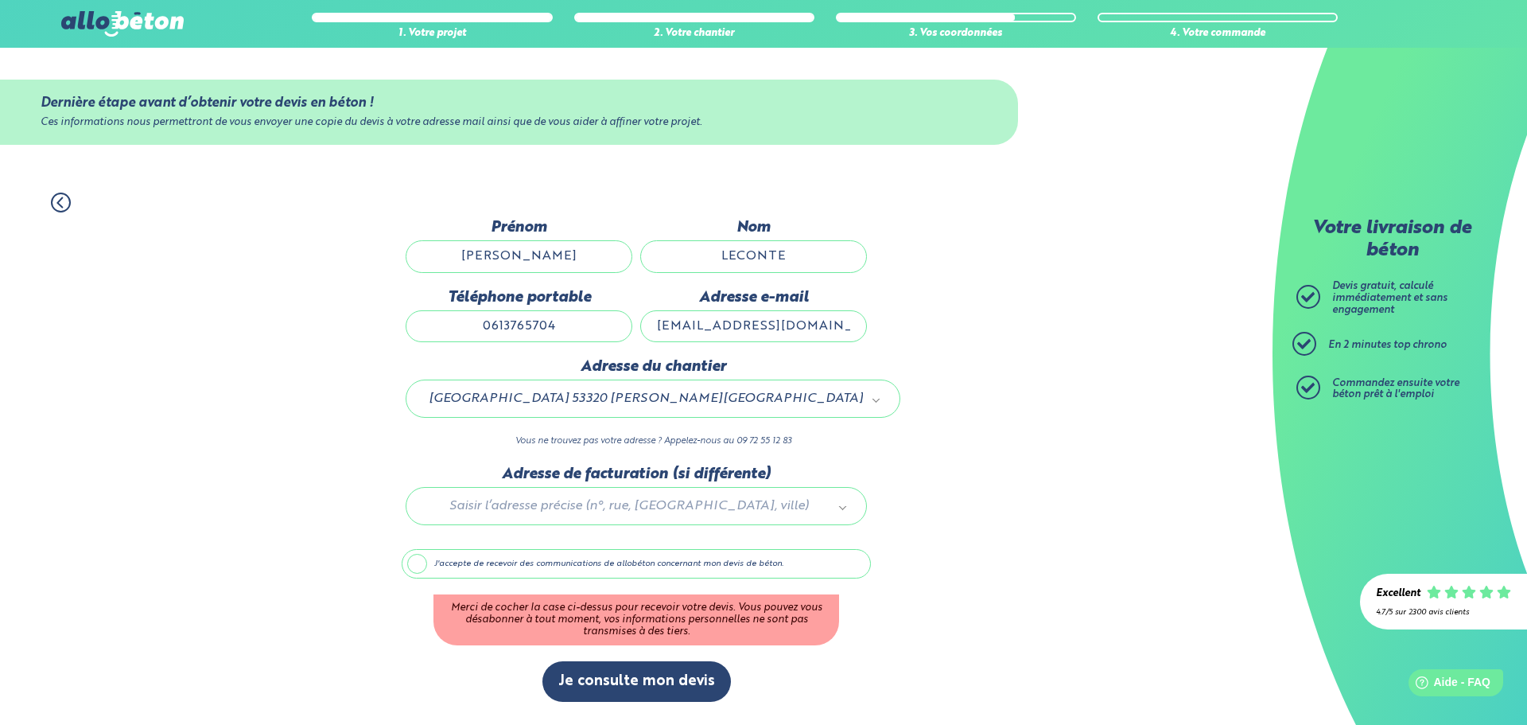
click at [420, 560] on label "J'accepte de recevoir des communications de allobéton concernant mon devis de b…" at bounding box center [636, 564] width 469 height 30
click at [0, 0] on input "J'accepte de recevoir des communications de allobéton concernant mon devis de b…" at bounding box center [0, 0] width 0 height 0
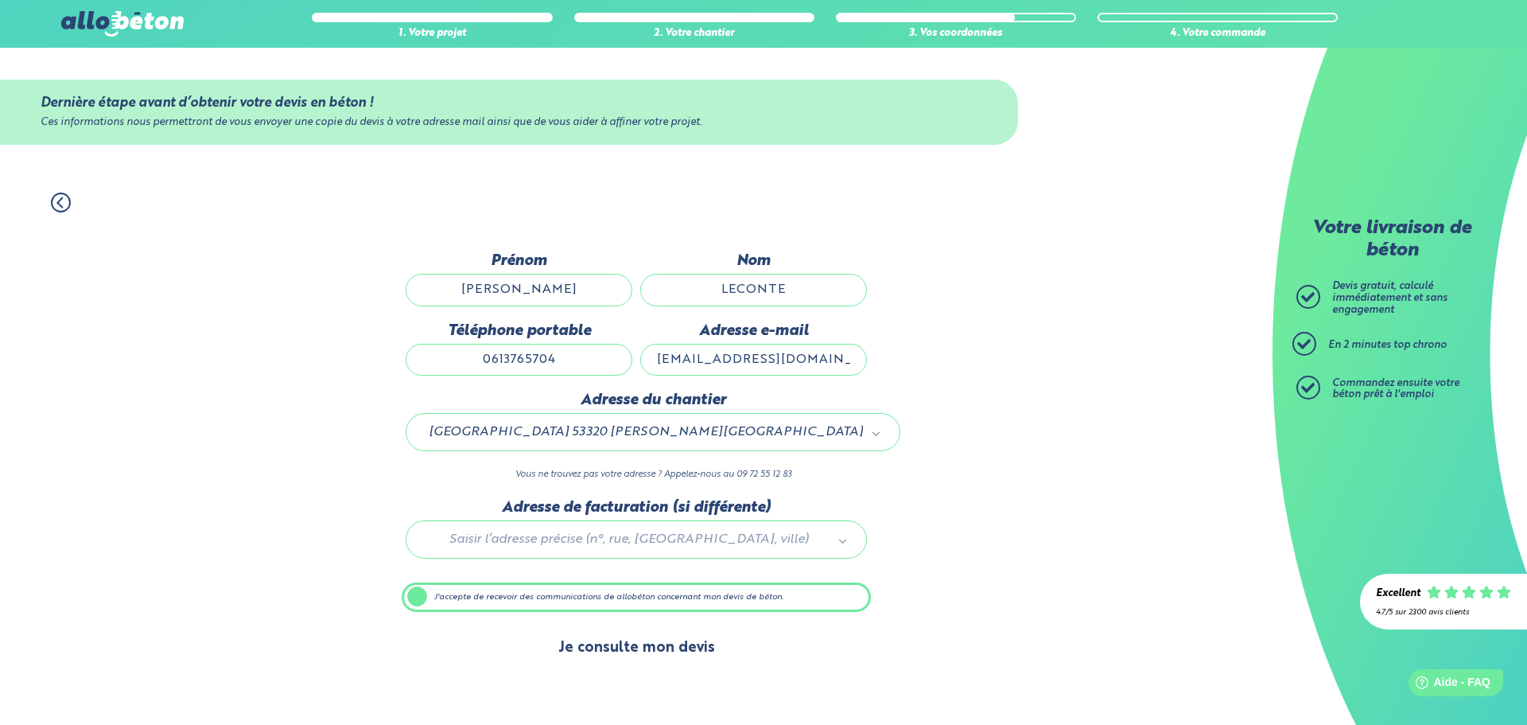
click at [652, 647] on button "Je consulte mon devis" at bounding box center [636, 648] width 189 height 41
